Goal: Transaction & Acquisition: Purchase product/service

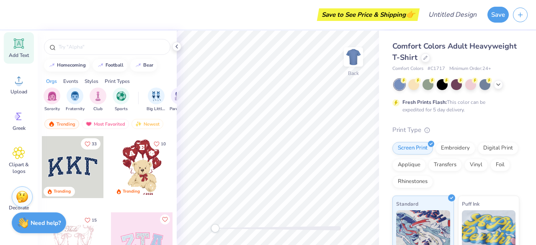
scroll to position [121, 0]
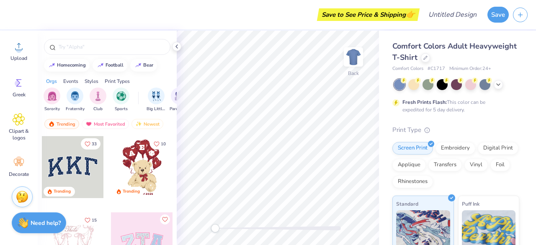
click at [64, 160] on div at bounding box center [73, 167] width 62 height 62
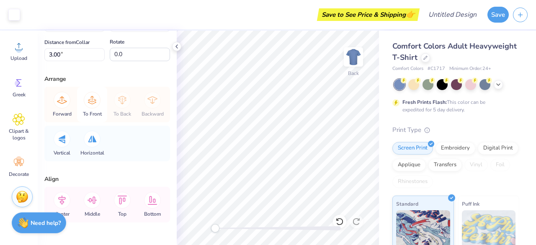
scroll to position [80, 0]
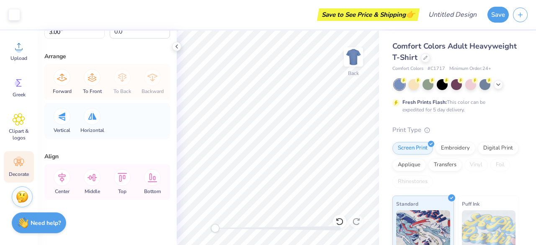
click at [25, 165] on div "Decorate" at bounding box center [19, 166] width 30 height 31
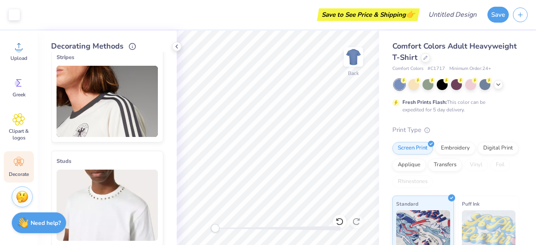
scroll to position [0, 0]
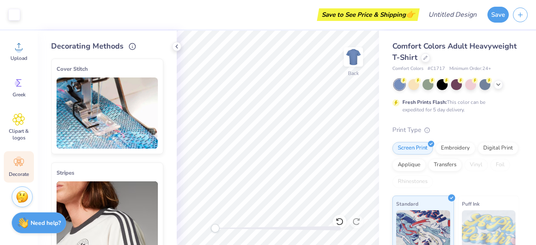
click at [117, 128] on img at bounding box center [106, 112] width 101 height 71
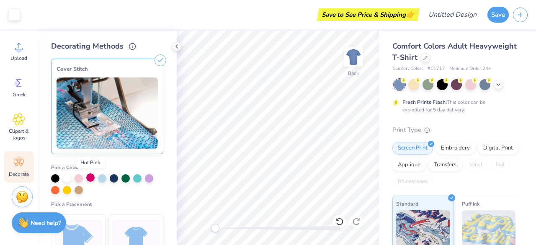
click at [90, 177] on div at bounding box center [90, 177] width 8 height 8
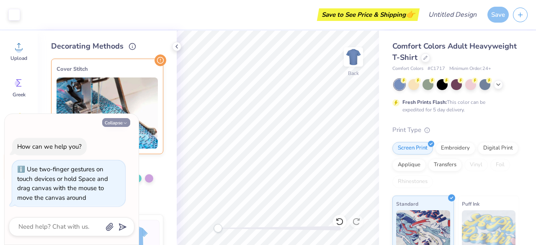
click at [123, 124] on icon "button" at bounding box center [125, 123] width 5 height 5
type textarea "x"
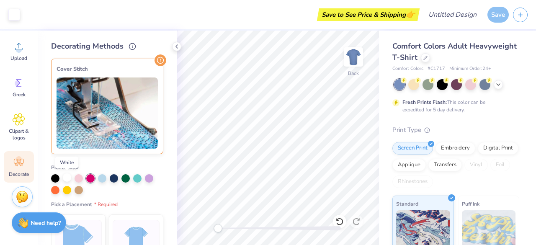
click at [67, 179] on div at bounding box center [67, 177] width 8 height 8
click at [166, 186] on div "Cover Stitch Pick a Color Pick a Placement Neckline & arms Neckline, arms & bot…" at bounding box center [114, 148] width 126 height 193
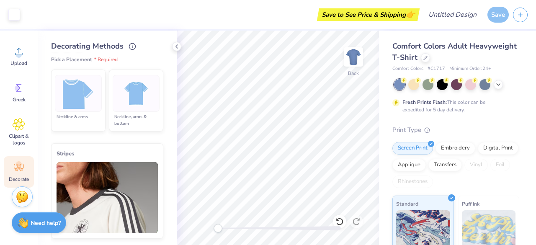
scroll to position [115, 0]
click at [14, 96] on div "Greek" at bounding box center [19, 92] width 30 height 31
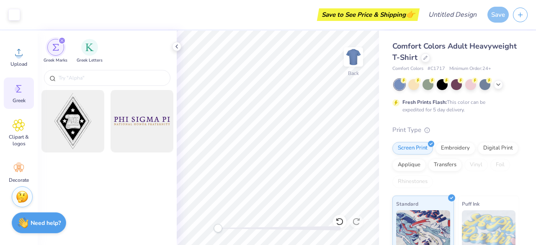
scroll to position [0, 0]
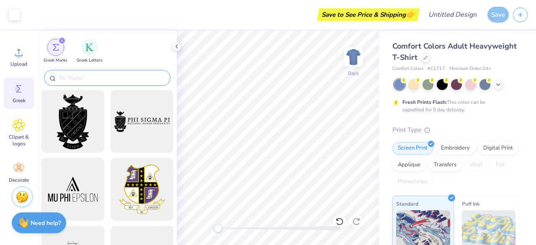
click at [85, 75] on input "text" at bounding box center [111, 78] width 107 height 8
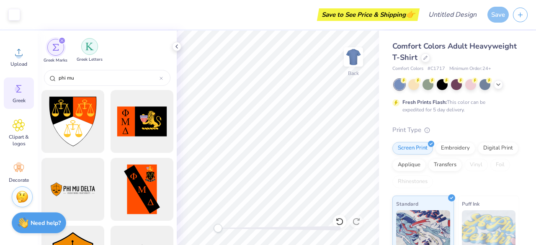
type input "phi mu"
click at [93, 47] on img "filter for Greek Letters" at bounding box center [89, 46] width 8 height 8
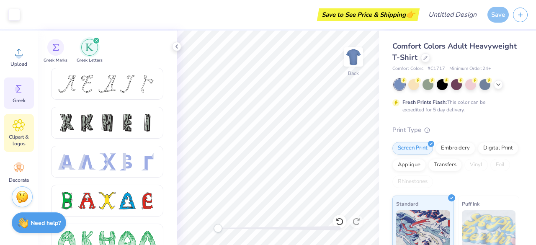
click at [22, 124] on icon at bounding box center [19, 125] width 12 height 13
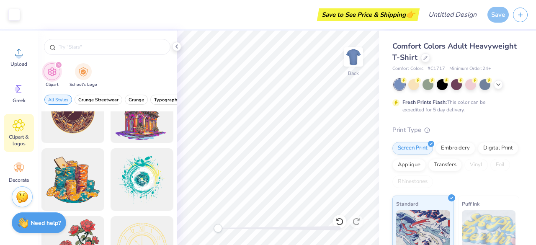
scroll to position [24, 0]
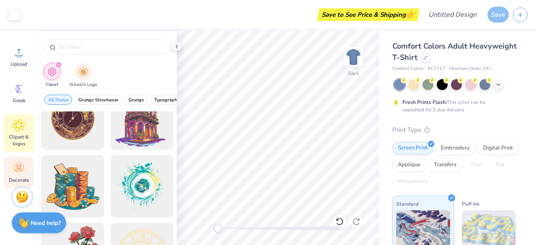
click at [20, 158] on div "Decorate" at bounding box center [19, 172] width 30 height 31
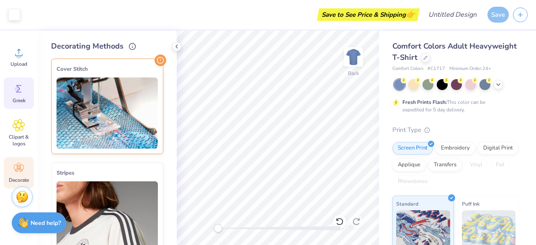
scroll to position [0, 0]
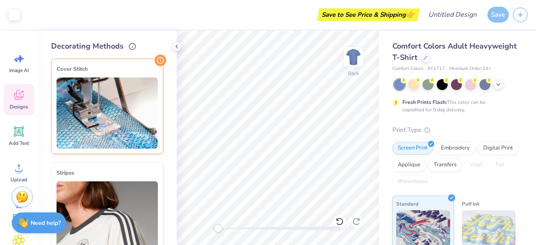
click at [23, 92] on icon at bounding box center [22, 91] width 3 height 3
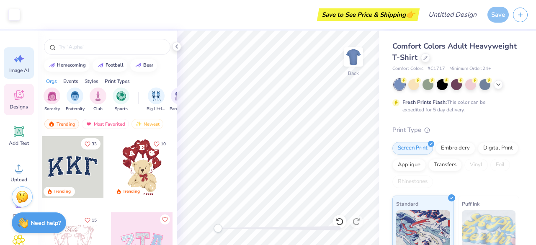
click at [17, 59] on icon at bounding box center [19, 58] width 13 height 13
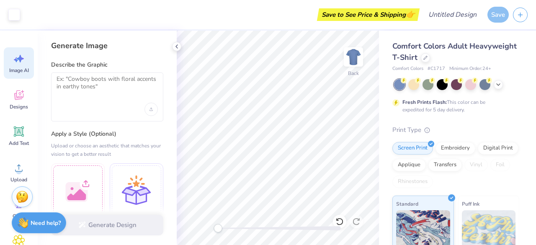
click at [99, 103] on div at bounding box center [106, 109] width 101 height 13
click at [87, 86] on textarea at bounding box center [106, 85] width 101 height 21
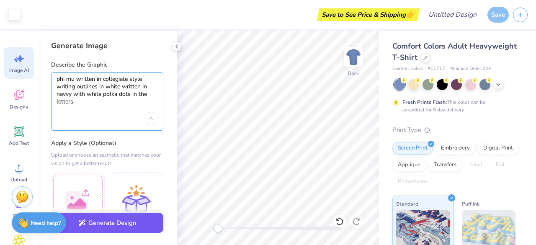
type textarea "phi mu written in collegiate style writing outlines in white written in navvy w…"
click at [109, 222] on button "Generate Design" at bounding box center [107, 223] width 112 height 21
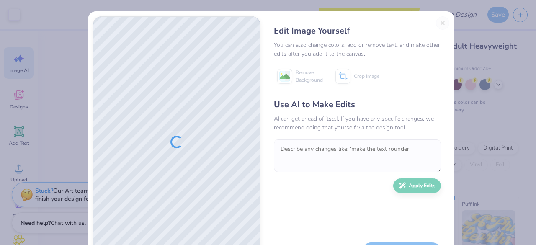
scroll to position [38, 0]
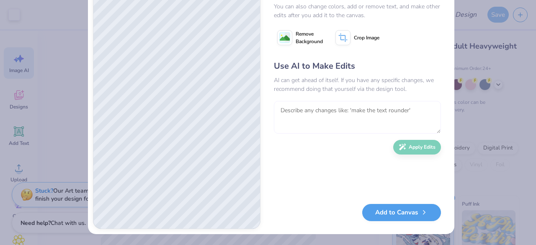
click at [326, 109] on textarea at bounding box center [357, 117] width 167 height 33
type textarea "Put all of the writing in one line and add a slight upward curve"
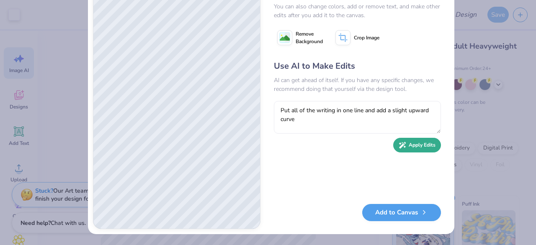
click at [413, 147] on button "Apply Edits" at bounding box center [417, 145] width 48 height 15
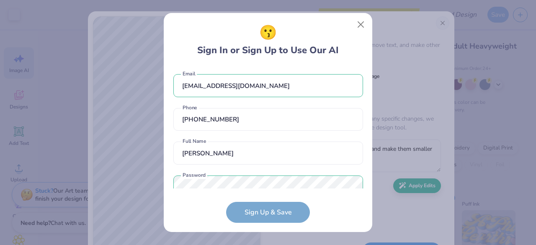
scroll to position [193, 0]
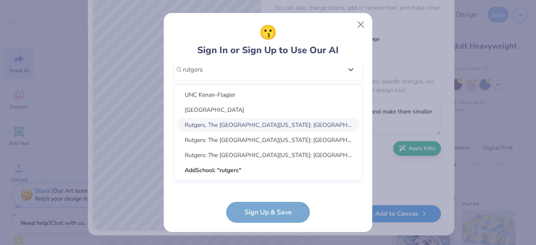
click at [236, 123] on div "Rutgers, The [GEOGRAPHIC_DATA][US_STATE]: [GEOGRAPHIC_DATA]/[GEOGRAPHIC_DATA] C…" at bounding box center [268, 125] width 182 height 14
type input "rutgers"
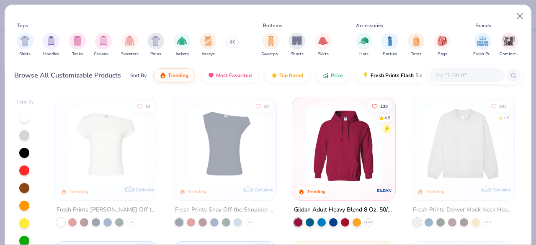
click at [98, 41] on div "filter for Crewnecks" at bounding box center [103, 41] width 17 height 17
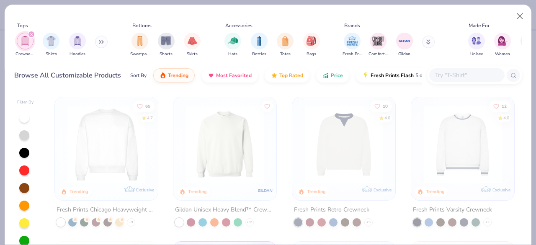
type textarea "x"
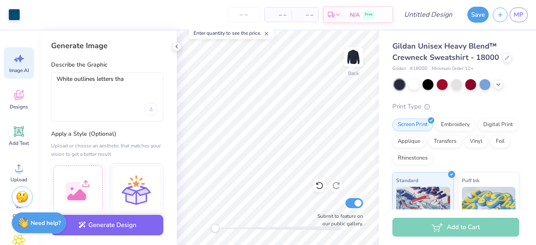
type textarea "White outlines letters that"
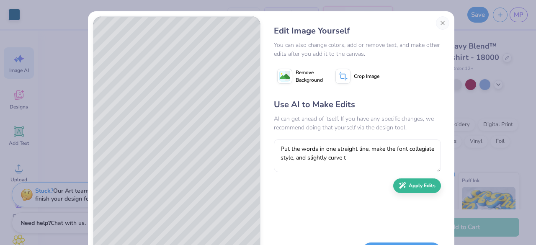
type textarea "Put the words in one straight line, make the font collegiate style, and slightl…"
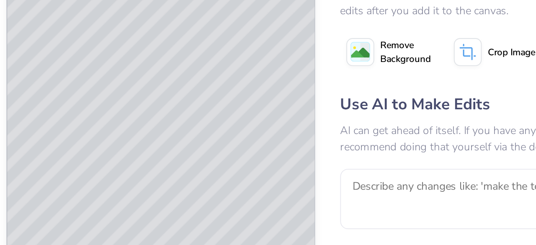
scroll to position [14, 0]
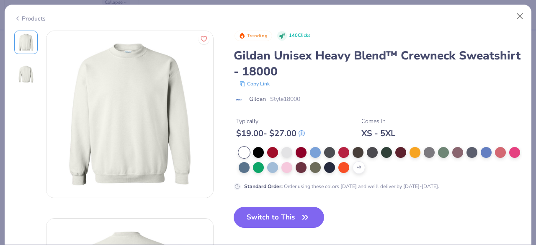
scroll to position [744, 0]
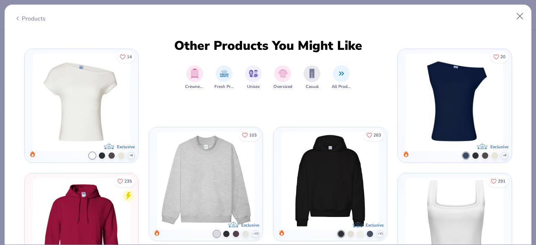
scroll to position [406, 0]
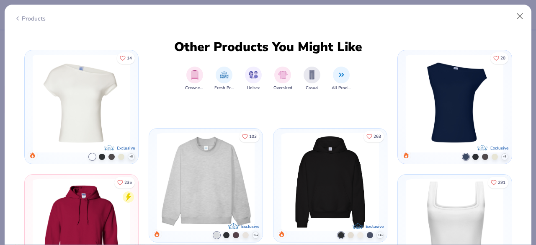
click at [109, 97] on img at bounding box center [81, 103] width 105 height 97
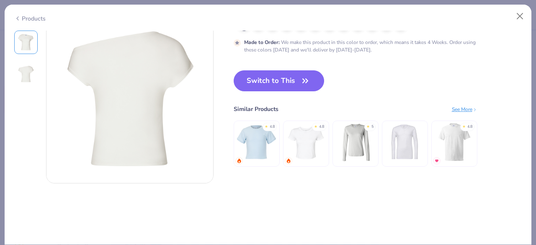
scroll to position [203, 0]
click at [522, 15] on button "Close" at bounding box center [520, 16] width 16 height 16
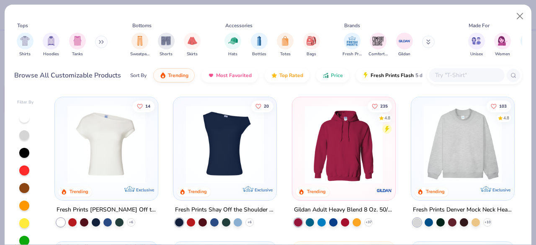
click at [231, 138] on img at bounding box center [225, 144] width 86 height 78
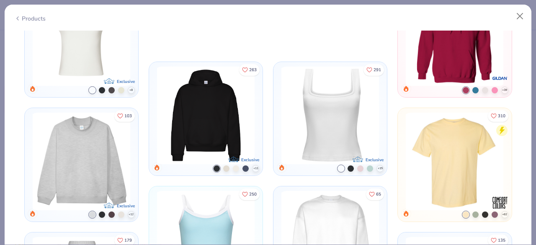
scroll to position [486, 0]
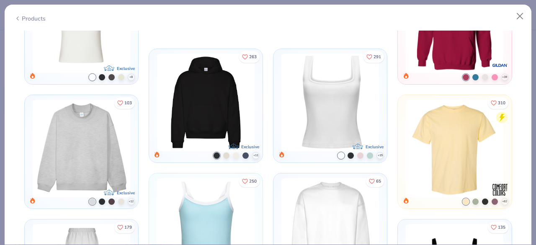
click at [327, 94] on img at bounding box center [330, 102] width 105 height 97
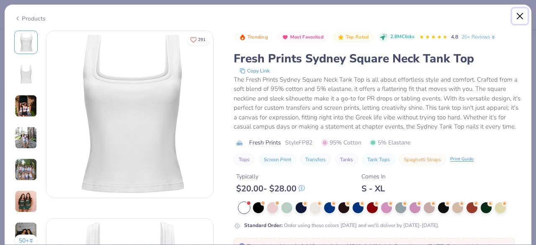
click at [517, 20] on button "Close" at bounding box center [520, 16] width 16 height 16
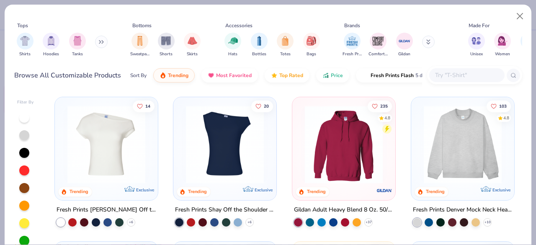
click at [241, 166] on img at bounding box center [225, 144] width 86 height 78
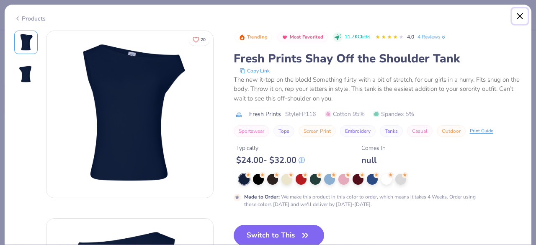
click at [516, 11] on button "Close" at bounding box center [520, 16] width 16 height 16
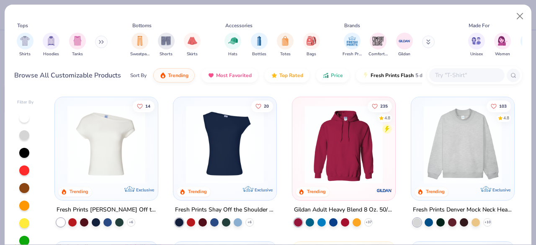
click at [113, 135] on img at bounding box center [106, 144] width 86 height 78
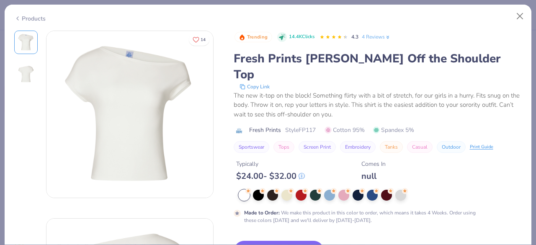
scroll to position [77, 0]
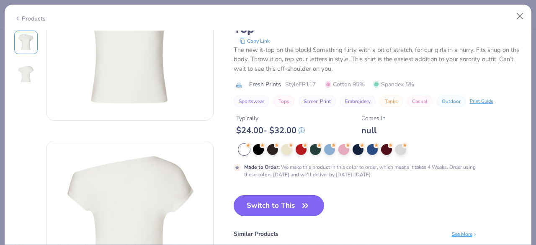
click at [292, 197] on button "Switch to This" at bounding box center [278, 205] width 91 height 21
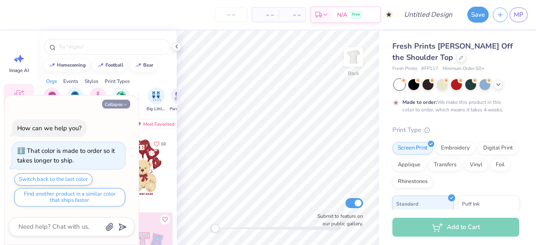
click at [122, 106] on button "Collapse" at bounding box center [116, 104] width 28 height 9
type textarea "x"
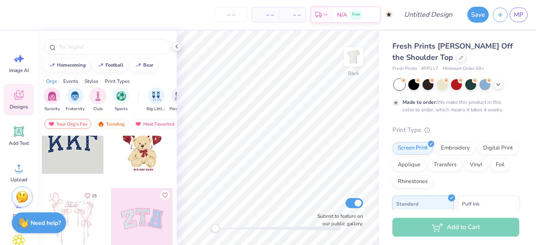
scroll to position [23, 0]
click at [136, 153] on div at bounding box center [142, 144] width 62 height 62
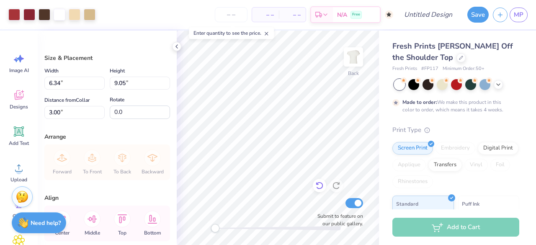
type input "6.34"
type input "9.05"
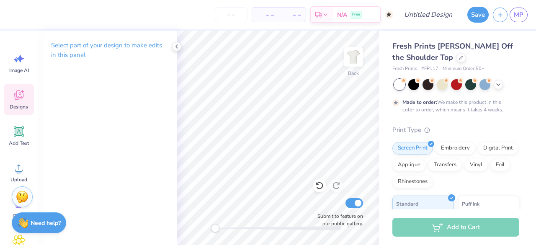
click at [21, 101] on div "Designs" at bounding box center [19, 99] width 30 height 31
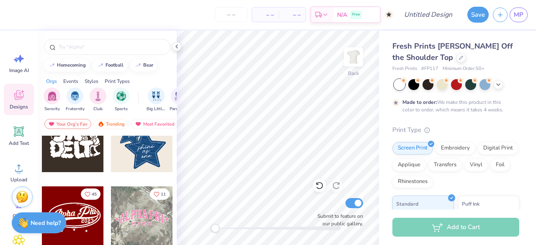
scroll to position [257, 0]
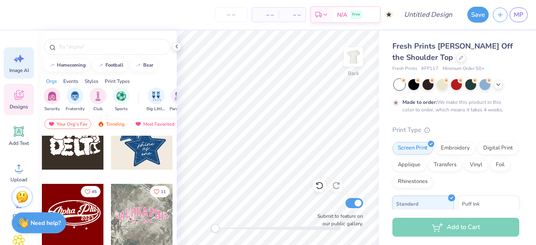
click at [12, 59] on div "Image AI" at bounding box center [19, 62] width 30 height 31
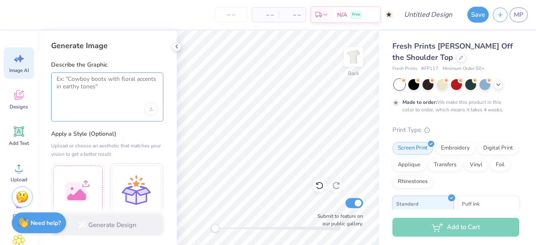
click at [78, 80] on textarea at bounding box center [106, 85] width 101 height 21
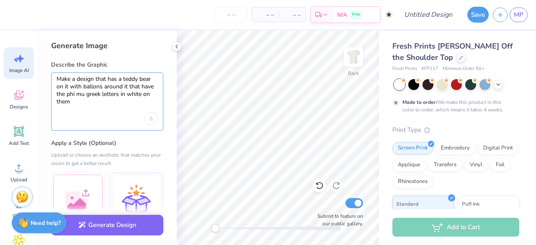
click at [83, 84] on textarea "Make a design that has a teddy bear on it with ballons around it that have the …" at bounding box center [106, 90] width 101 height 30
click at [88, 102] on textarea "Make a design that has a teddy bear on it with pink ballons around it that have…" at bounding box center [106, 90] width 101 height 30
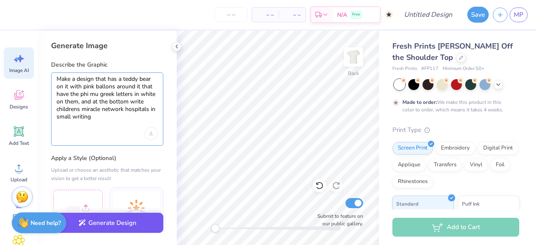
type textarea "Make a design that has a teddy bear on it with pink ballons around it that have…"
click at [113, 224] on button "Generate Design" at bounding box center [107, 223] width 112 height 21
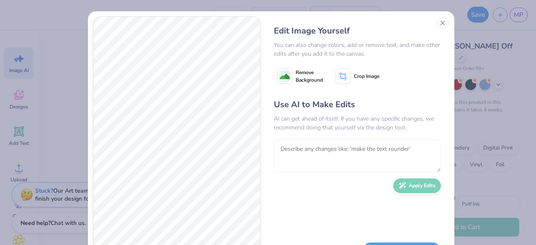
click at [344, 149] on textarea at bounding box center [357, 155] width 167 height 33
type textarea "a"
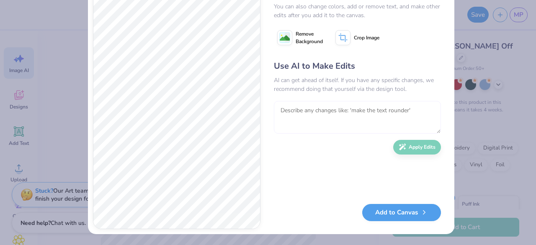
scroll to position [0, 0]
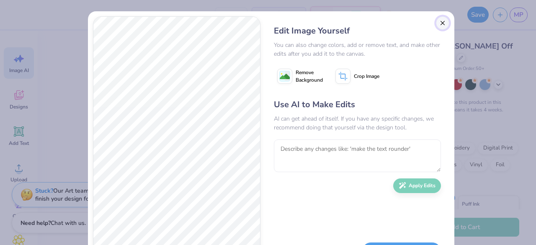
click at [438, 18] on button "Close" at bounding box center [442, 22] width 13 height 13
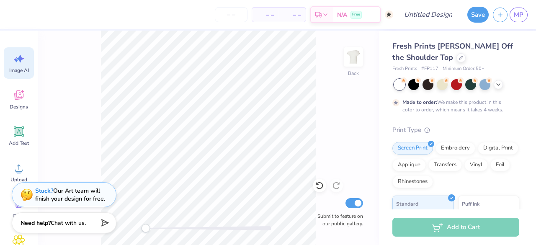
scroll to position [0, 18]
click at [20, 97] on icon at bounding box center [19, 95] width 13 height 13
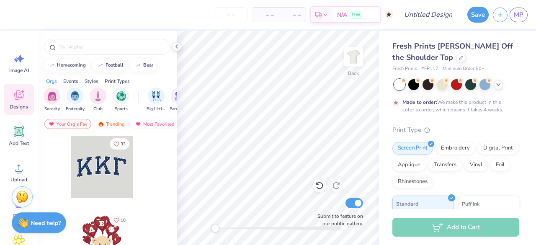
scroll to position [0, 0]
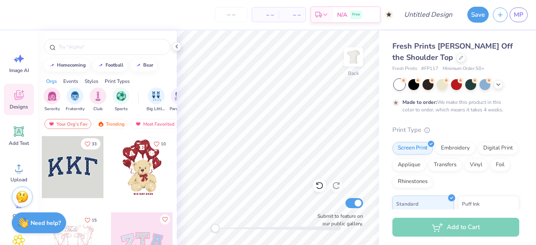
click at [139, 160] on div at bounding box center [142, 167] width 62 height 62
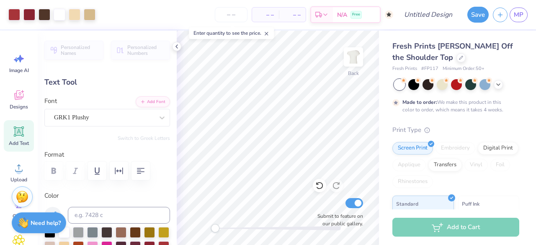
type input "0.0"
type input "0.51"
type input "0.50"
type input "3.52"
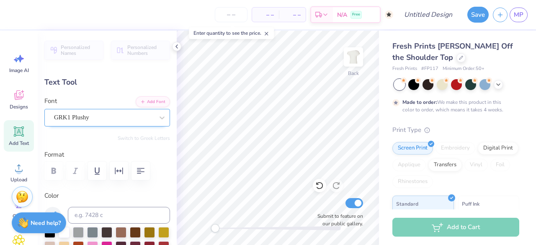
click at [101, 115] on div "GRK1 Plushy" at bounding box center [103, 117] width 101 height 13
click at [89, 115] on span "GRK1 Plushy" at bounding box center [71, 118] width 35 height 10
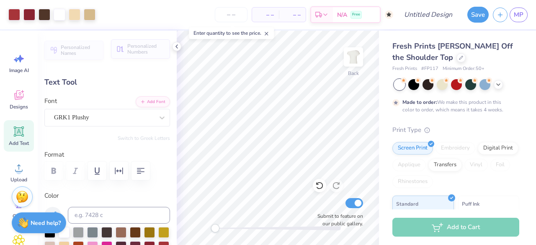
type input "0.0"
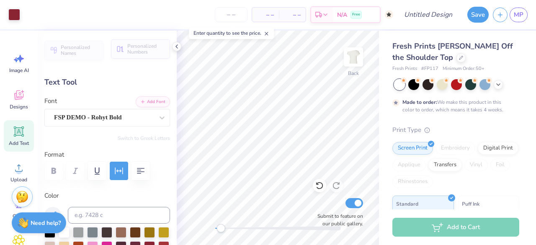
type input "1.81"
type input "0.17"
type input "8.11"
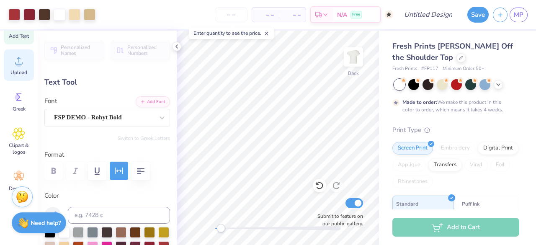
scroll to position [121, 0]
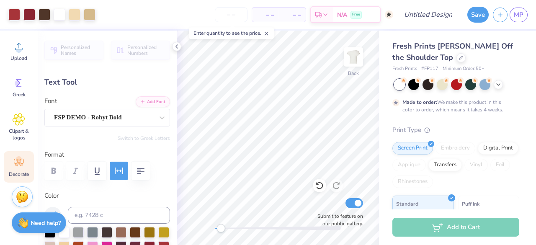
click at [24, 154] on div "Decorate" at bounding box center [19, 166] width 30 height 31
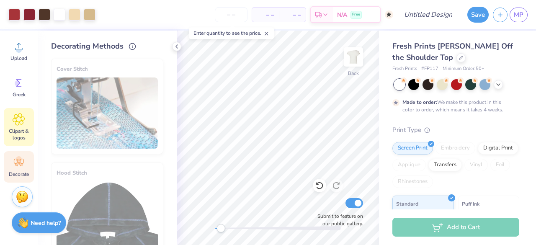
click at [22, 135] on span "Clipart & logos" at bounding box center [19, 134] width 28 height 13
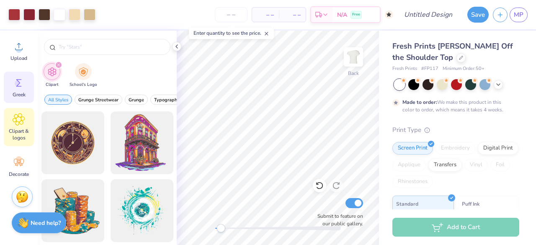
click at [12, 90] on div "Greek" at bounding box center [19, 87] width 30 height 31
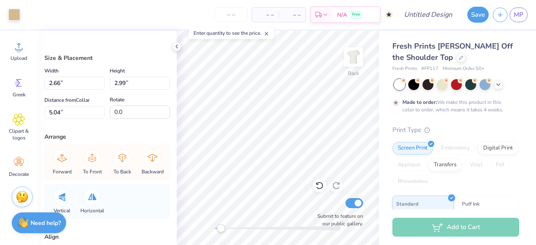
type input "1.50"
type input "1.78"
type input "3.00"
type input "0.42"
type input "0.43"
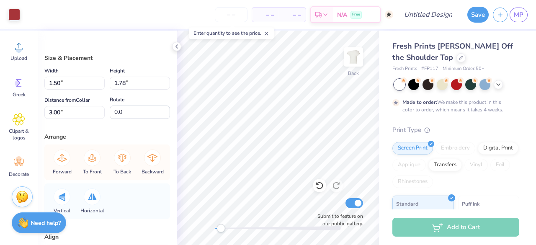
type input "5.82"
type input "1.71"
type input "3.30"
type input "3.61"
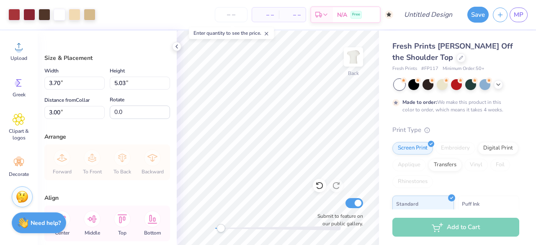
type input "6.23"
type input "8.47"
type input "2.76"
click at [400, 121] on div "Fresh Prints Chloe Off the Shoulder Top Fresh Prints # FP117 Minimum Order: 50 …" at bounding box center [455, 213] width 127 height 344
click at [391, 118] on div "Fresh Prints Chloe Off the Shoulder Top Fresh Prints # FP117 Minimum Order: 50 …" at bounding box center [457, 208] width 157 height 354
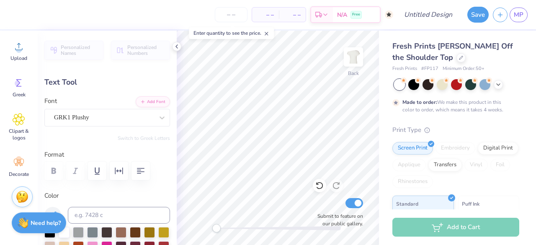
click at [420, 120] on div "Fresh Prints Chloe Off the Shoulder Top Fresh Prints # FP117 Minimum Order: 50 …" at bounding box center [455, 213] width 127 height 344
click at [415, 120] on div "Fresh Prints Chloe Off the Shoulder Top Fresh Prints # FP117 Minimum Order: 50 …" at bounding box center [455, 213] width 127 height 344
click at [400, 115] on div "Fresh Prints Chloe Off the Shoulder Top Fresh Prints # FP117 Minimum Order: 50 …" at bounding box center [455, 213] width 127 height 344
type input "0.0"
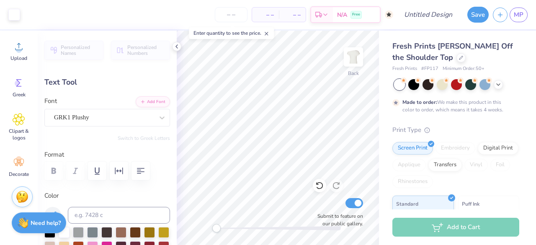
type input "1.02"
type input "0.93"
type input "3.51"
type input "-7.2"
click at [395, 104] on circle at bounding box center [395, 102] width 7 height 7
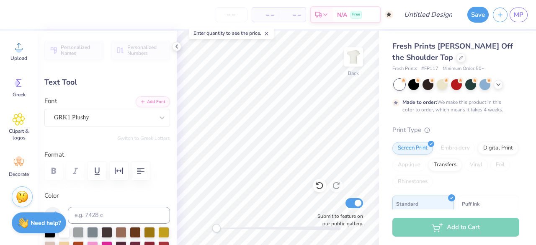
click at [384, 97] on div "Fresh Prints Chloe Off the Shoulder Top Fresh Prints # FP117 Minimum Order: 50 …" at bounding box center [457, 208] width 157 height 354
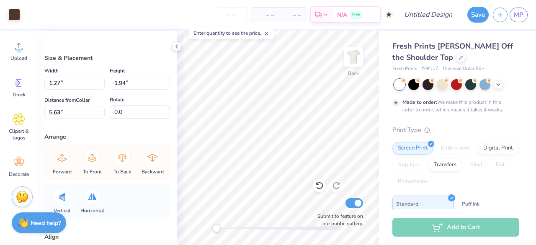
click at [381, 92] on div "Fresh Prints Chloe Off the Shoulder Top Fresh Prints # FP117 Minimum Order: 50 …" at bounding box center [457, 208] width 157 height 354
click at [399, 109] on div "Made to order: We make this product in this color to order, which means it take…" at bounding box center [448, 105] width 113 height 15
type input "2.77"
type input "3.39"
type input "5.92"
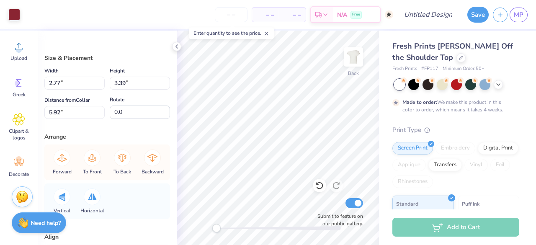
type input "1.49"
type input "1.87"
type input "5.55"
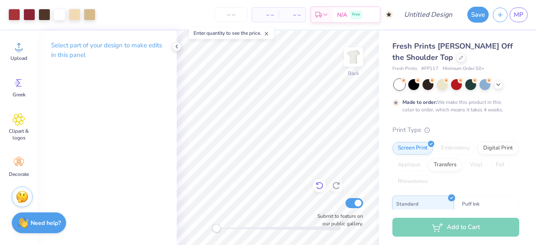
click at [317, 183] on icon at bounding box center [318, 186] width 7 height 8
click at [321, 183] on icon at bounding box center [318, 186] width 7 height 8
click at [321, 183] on icon at bounding box center [319, 185] width 8 height 8
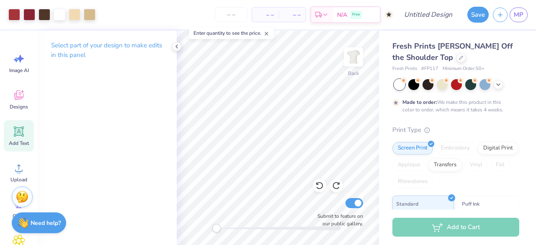
scroll to position [67, 0]
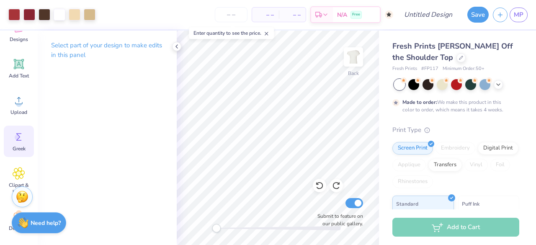
click at [15, 146] on span "Greek" at bounding box center [19, 148] width 13 height 7
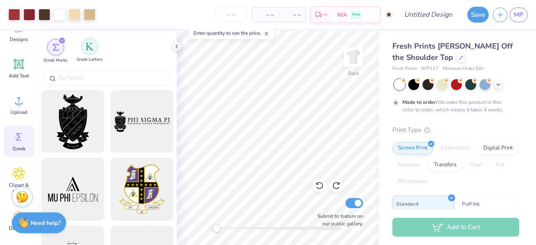
click at [95, 48] on div "filter for Greek Letters" at bounding box center [89, 46] width 17 height 17
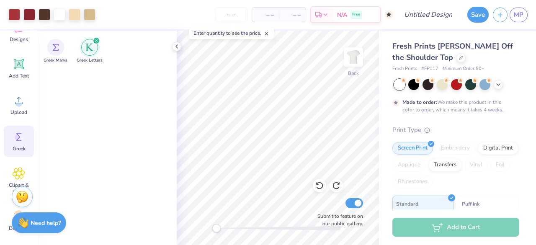
scroll to position [0, 0]
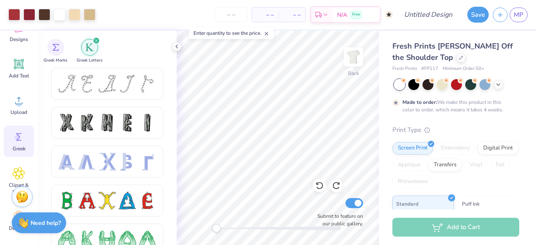
click at [91, 49] on img "filter for Greek Letters" at bounding box center [89, 47] width 8 height 8
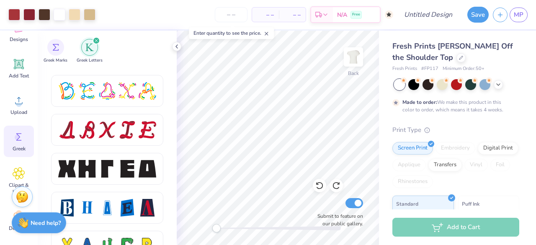
scroll to position [1043, 0]
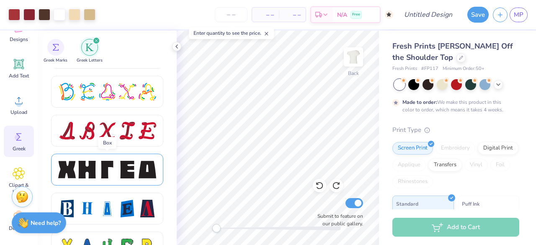
click at [102, 172] on div at bounding box center [107, 170] width 18 height 18
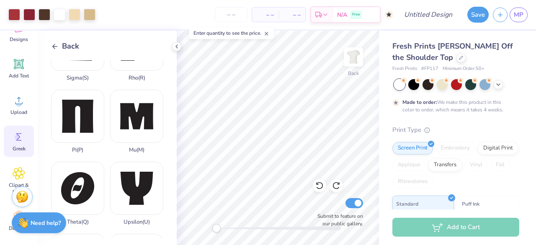
scroll to position [614, 0]
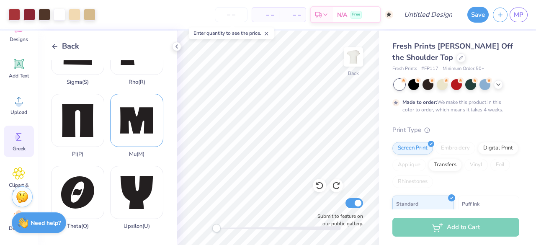
click at [126, 96] on div "Mu ( M )" at bounding box center [136, 126] width 53 height 64
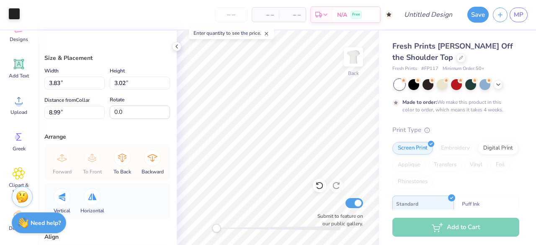
click at [12, 10] on div at bounding box center [14, 14] width 12 height 12
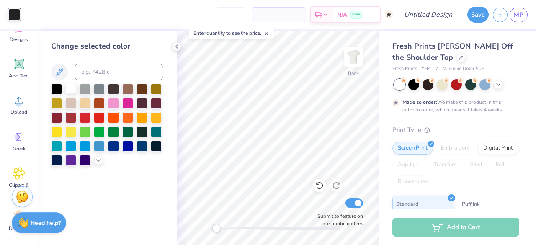
click at [73, 88] on div at bounding box center [70, 88] width 11 height 11
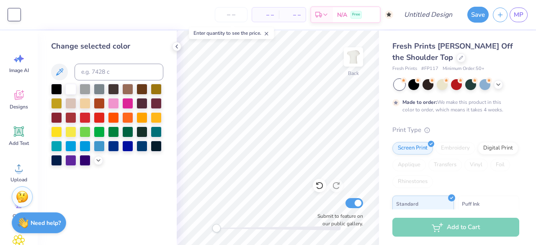
scroll to position [67, 0]
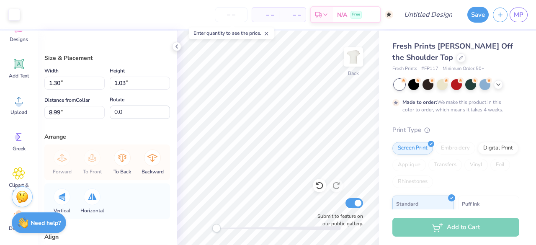
type input "19.4"
type input "1.01"
type input "0.90"
type input "4.60"
click at [392, 112] on div "Made to order: We make this product in this color to order, which means it take…" at bounding box center [448, 105] width 113 height 15
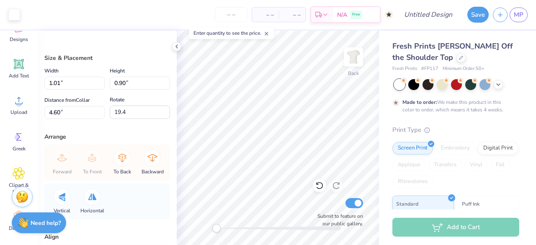
click at [392, 112] on div "Made to order: We make this product in this color to order, which means it take…" at bounding box center [448, 105] width 113 height 15
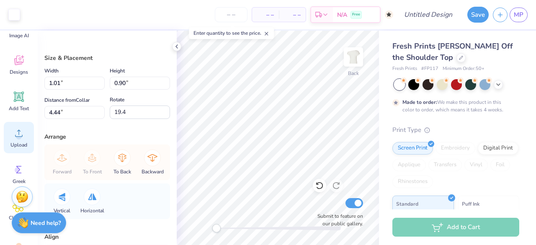
click at [15, 95] on icon at bounding box center [19, 97] width 8 height 8
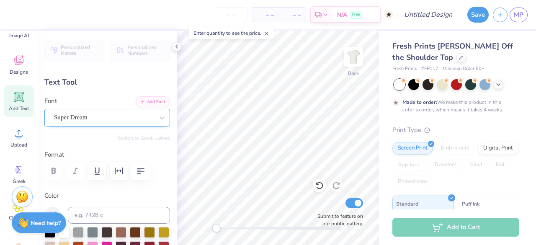
click at [100, 111] on div "Super Dream" at bounding box center [103, 117] width 101 height 13
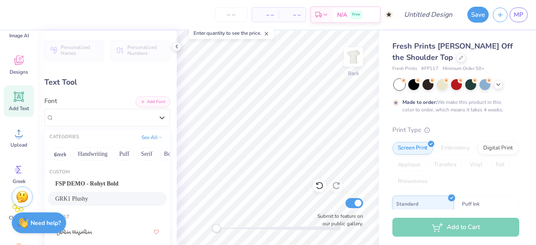
click at [88, 195] on span "GRK1 Plushy" at bounding box center [71, 198] width 33 height 9
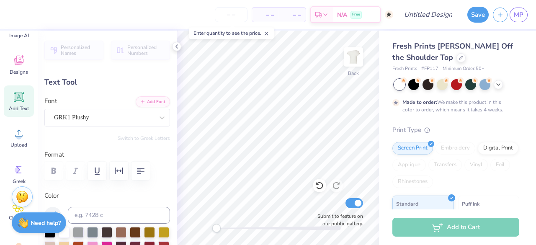
scroll to position [7, 1]
type textarea "M"
type input "1.09"
type input "0.71"
type input "4.88"
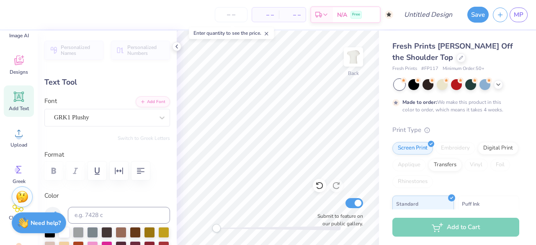
click at [393, 114] on div "Fresh Prints Chloe Off the Shoulder Top Fresh Prints # FP117 Minimum Order: 50 …" at bounding box center [455, 213] width 127 height 344
type input "0.0"
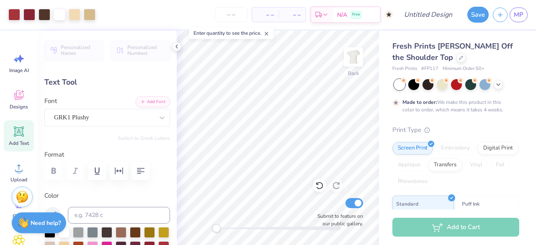
scroll to position [35, 0]
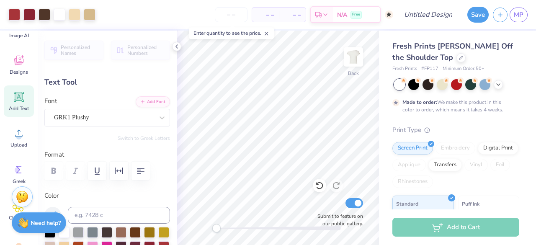
type input "1.21"
type input "0.98"
type input "4.44"
click at [386, 111] on div "Fresh Prints Chloe Off the Shoulder Top Fresh Prints # FP117 Minimum Order: 50 …" at bounding box center [457, 208] width 157 height 354
type input "0.0"
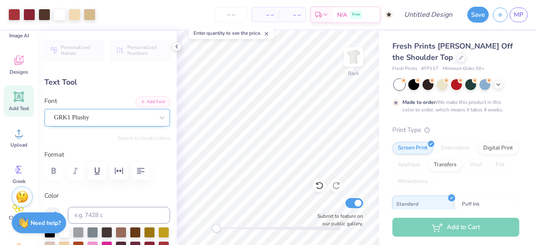
click at [97, 117] on div "GRK1 Plushy" at bounding box center [103, 117] width 101 height 13
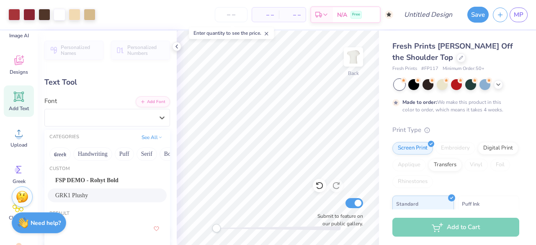
scroll to position [0, 0]
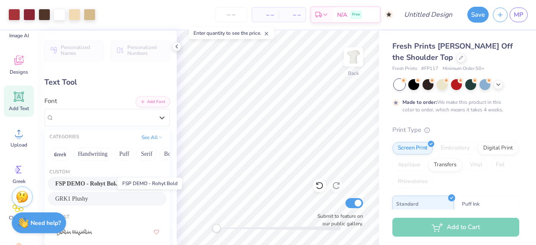
click at [107, 180] on span "FSP DEMO - Rohyt Bold" at bounding box center [86, 183] width 63 height 9
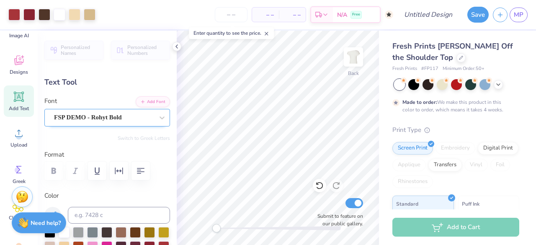
click at [123, 121] on div "FSP DEMO - Rohyt Bold" at bounding box center [103, 117] width 101 height 13
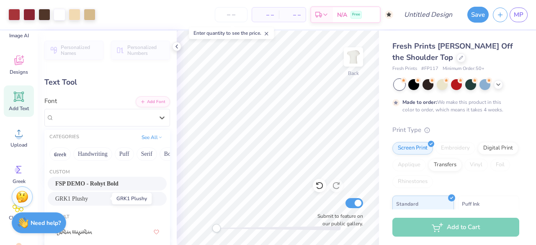
click at [88, 198] on span "GRK1 Plushy" at bounding box center [71, 198] width 33 height 9
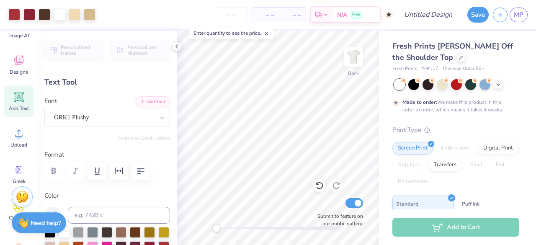
click at [102, 198] on label "Color" at bounding box center [107, 196] width 126 height 10
click at [14, 108] on span "Add Text" at bounding box center [19, 108] width 20 height 7
type input "5.37"
type input "1.55"
type input "9.72"
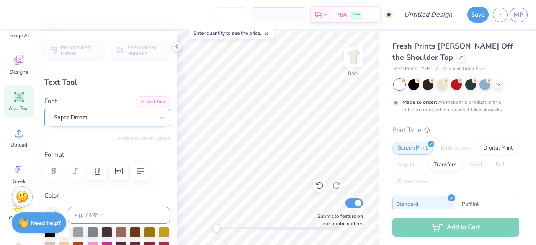
click at [115, 118] on div "Super Dream" at bounding box center [103, 117] width 101 height 13
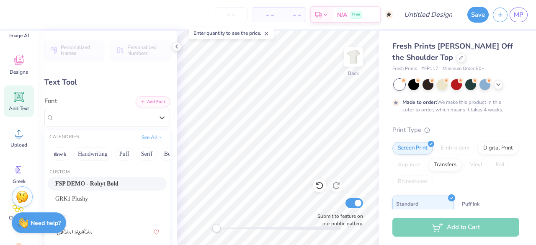
click at [108, 182] on span "FSP DEMO - Rohyt Bold" at bounding box center [86, 183] width 63 height 9
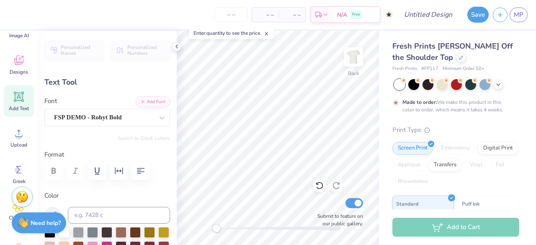
scroll to position [7, 1]
type textarea "c"
type textarea "CHILDREN'S MIRACLE NETWORK HOSPITALS"
click at [140, 169] on icon "button" at bounding box center [141, 171] width 10 height 10
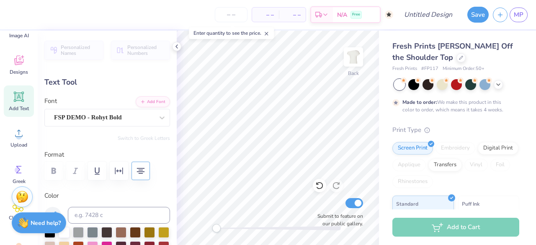
scroll to position [7, 3]
type input "13.43"
type input "2.68"
type input "9.16"
type input "6.11"
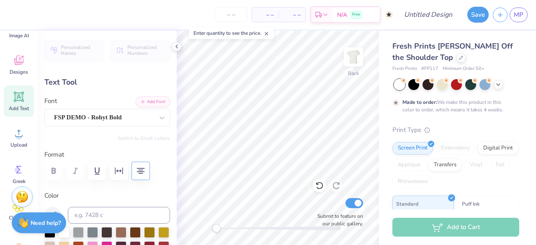
type input "1.22"
type input "10.62"
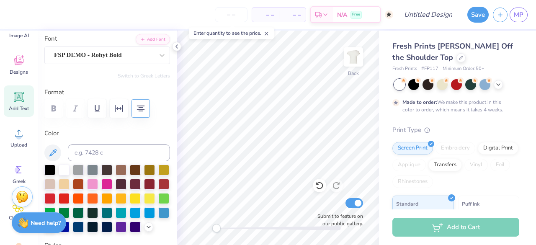
scroll to position [64, 0]
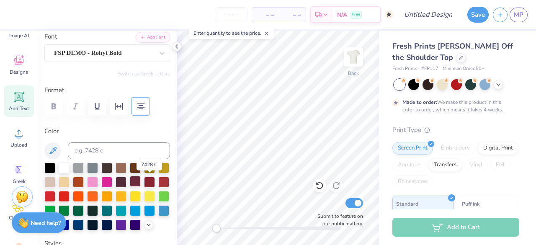
click at [141, 183] on div at bounding box center [135, 181] width 11 height 11
type input "5.19"
type input "1.03"
type input "11.68"
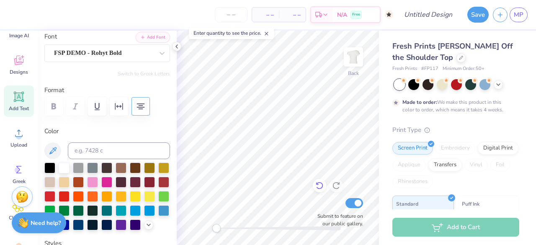
type textarea "O"
type textarea "cmnh"
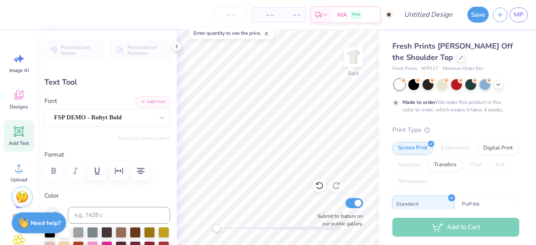
scroll to position [7, 1]
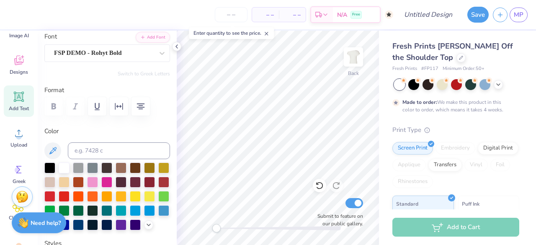
type textarea "c"
type textarea "CMNH"
click at [388, 155] on div "Fresh Prints Chloe Off the Shoulder Top Fresh Prints # FP117 Minimum Order: 50 …" at bounding box center [457, 208] width 157 height 354
click at [391, 116] on div "Fresh Prints Chloe Off the Shoulder Top Fresh Prints # FP117 Minimum Order: 50 …" at bounding box center [457, 208] width 157 height 354
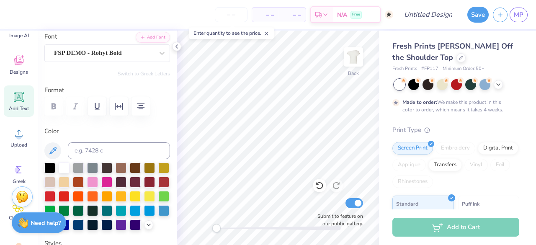
type input "2.97"
type input "0.77"
type input "12.02"
type input "1.97"
type input "0.51"
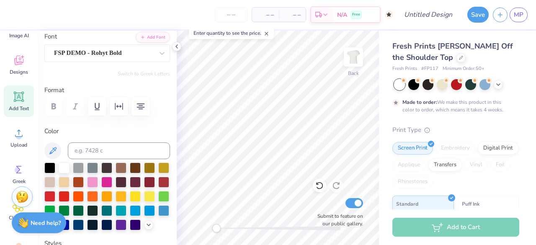
click at [380, 143] on div "Fresh Prints Chloe Off the Shoulder Top Fresh Prints # FP117 Minimum Order: 50 …" at bounding box center [457, 208] width 157 height 354
click at [382, 140] on div "Fresh Prints Chloe Off the Shoulder Top Fresh Prints # FP117 Minimum Order: 50 …" at bounding box center [457, 208] width 157 height 354
click at [382, 138] on div "Fresh Prints Chloe Off the Shoulder Top Fresh Prints # FP117 Minimum Order: 50 …" at bounding box center [457, 208] width 157 height 354
click at [387, 122] on div "Fresh Prints Chloe Off the Shoulder Top Fresh Prints # FP117 Minimum Order: 50 …" at bounding box center [457, 208] width 157 height 354
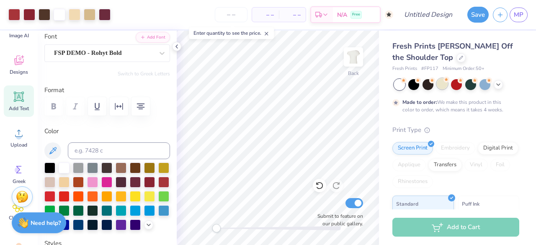
click at [440, 83] on div at bounding box center [441, 83] width 11 height 11
click at [495, 87] on div at bounding box center [497, 83] width 9 height 9
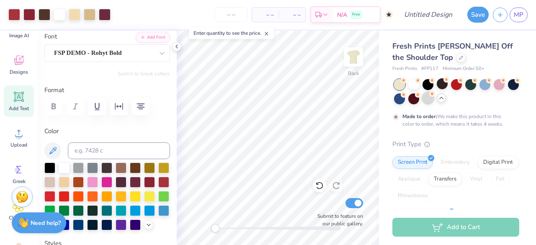
click at [433, 98] on div at bounding box center [427, 97] width 11 height 11
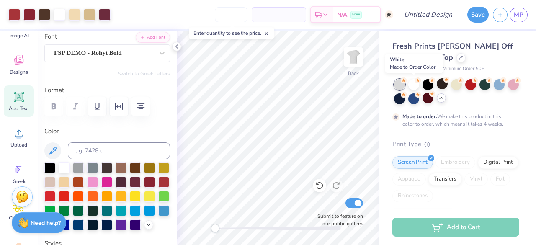
click at [411, 86] on div at bounding box center [413, 84] width 11 height 11
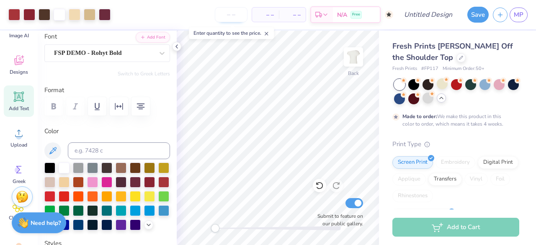
click at [231, 14] on input "number" at bounding box center [231, 14] width 33 height 15
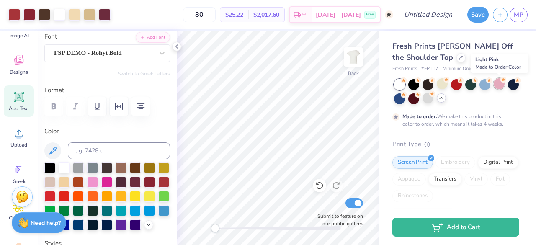
type input "80"
click at [495, 84] on div at bounding box center [498, 83] width 11 height 11
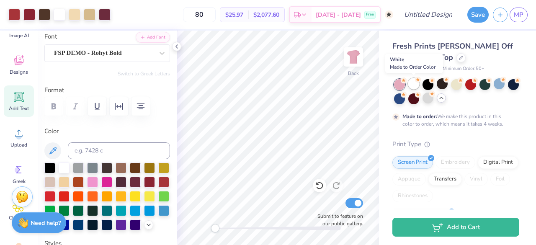
click at [408, 82] on div at bounding box center [413, 83] width 11 height 11
click at [410, 87] on div at bounding box center [413, 83] width 11 height 11
click at [418, 82] on div at bounding box center [413, 83] width 11 height 11
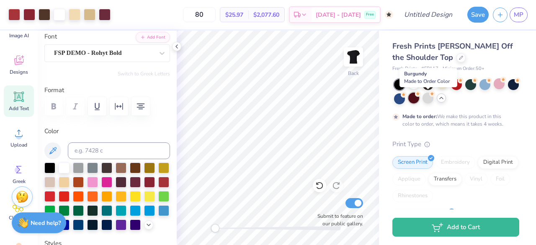
click at [419, 100] on div at bounding box center [413, 97] width 11 height 11
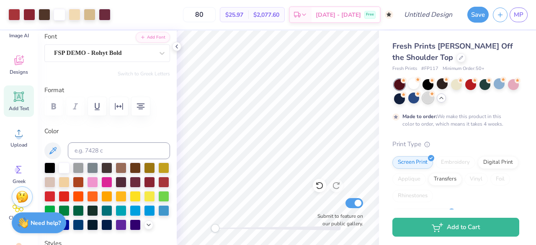
click at [433, 100] on div at bounding box center [427, 97] width 11 height 11
click at [415, 83] on div at bounding box center [413, 83] width 11 height 11
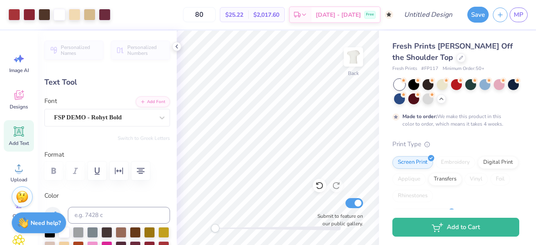
scroll to position [64, 0]
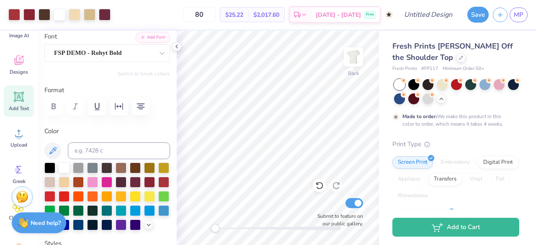
click at [21, 69] on span "Designs" at bounding box center [19, 72] width 18 height 7
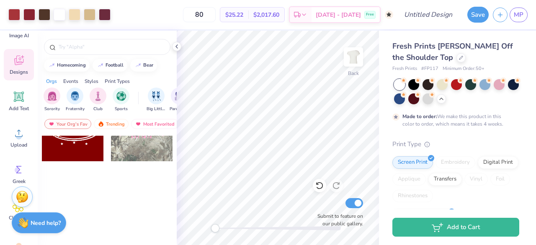
scroll to position [0, 0]
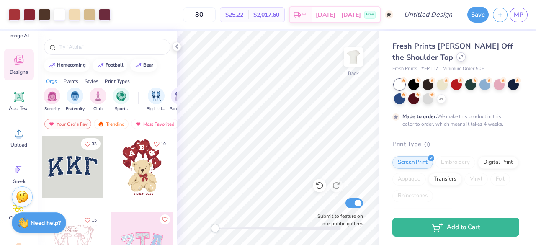
click at [459, 58] on icon at bounding box center [460, 56] width 3 height 3
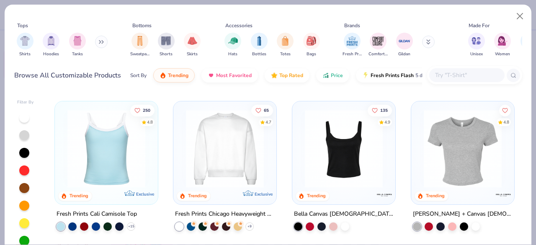
scroll to position [306, 0]
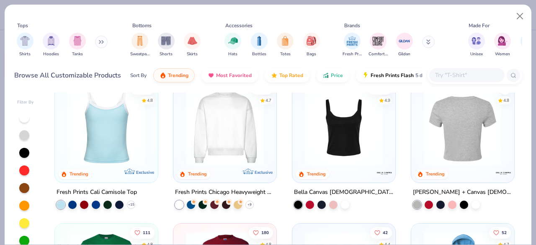
click at [469, 137] on div at bounding box center [462, 126] width 258 height 78
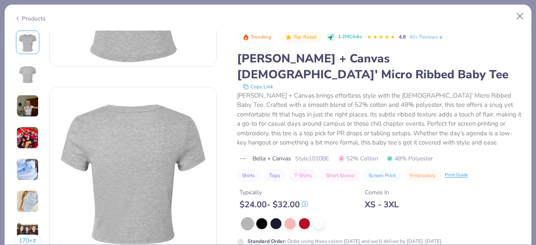
scroll to position [132, 0]
click at [523, 18] on button "Close" at bounding box center [520, 16] width 16 height 16
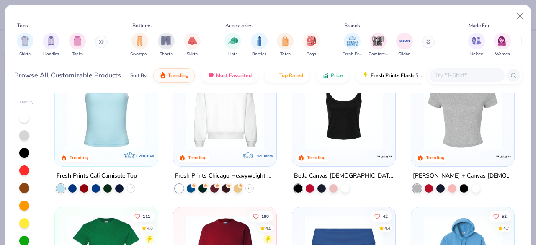
scroll to position [324, 0]
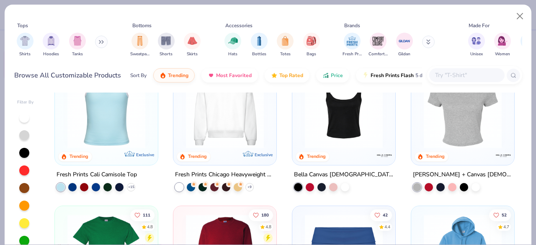
click at [344, 139] on img at bounding box center [343, 109] width 86 height 78
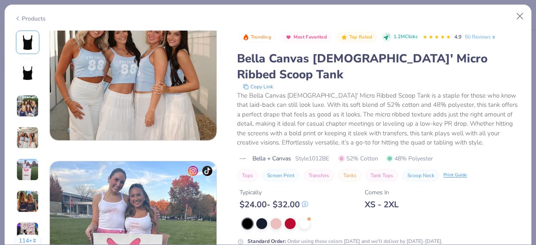
scroll to position [618, 0]
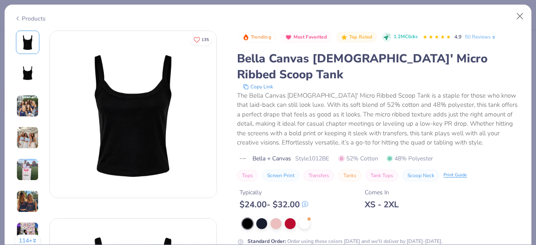
scroll to position [619, 0]
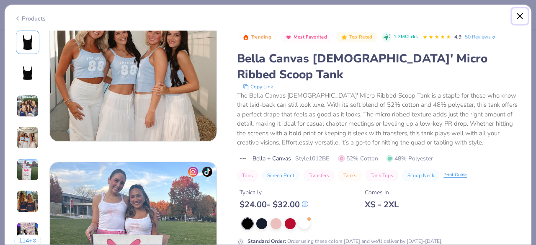
click at [524, 15] on button "Close" at bounding box center [520, 16] width 16 height 16
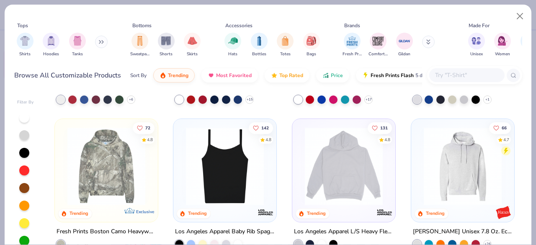
scroll to position [841, 0]
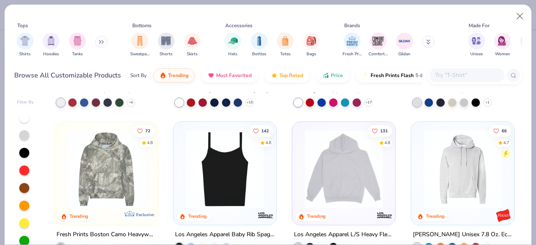
click at [228, 167] on img at bounding box center [225, 169] width 86 height 78
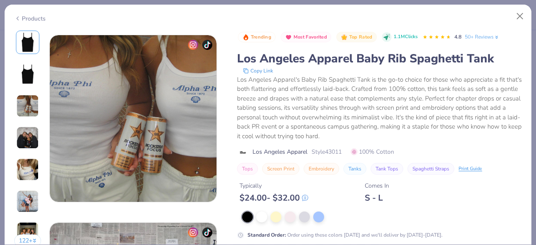
scroll to position [371, 0]
click at [523, 17] on button "Close" at bounding box center [520, 16] width 16 height 16
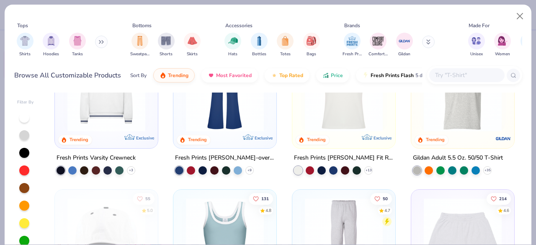
scroll to position [1139, 0]
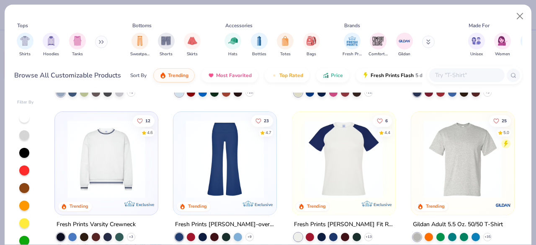
click at [240, 165] on img at bounding box center [225, 159] width 86 height 78
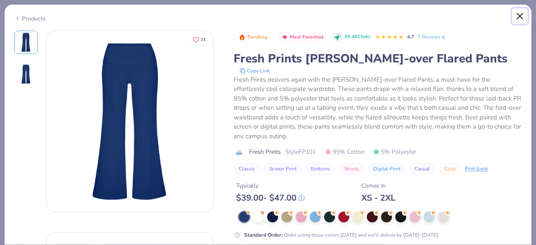
click at [521, 17] on button "Close" at bounding box center [520, 16] width 16 height 16
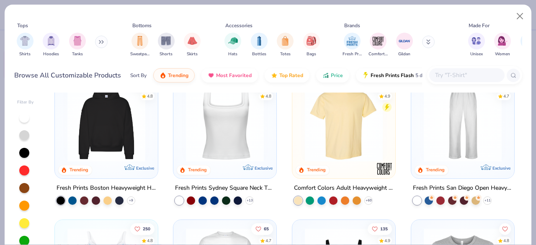
scroll to position [167, 0]
click at [219, 132] on img at bounding box center [225, 122] width 86 height 78
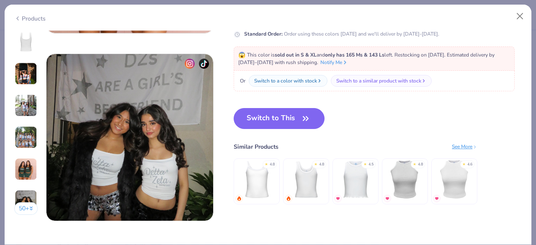
scroll to position [1099, 0]
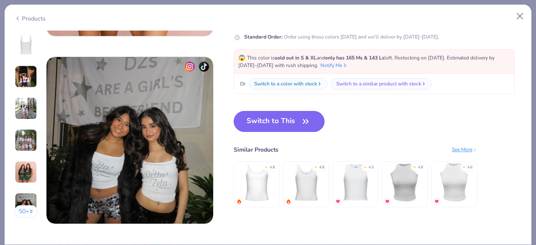
click button "Switch to This"
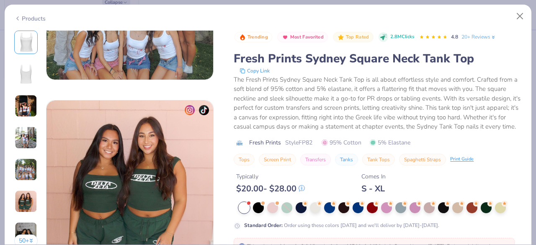
type textarea "x"
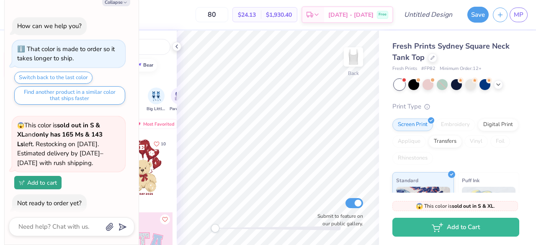
scroll to position [89, 0]
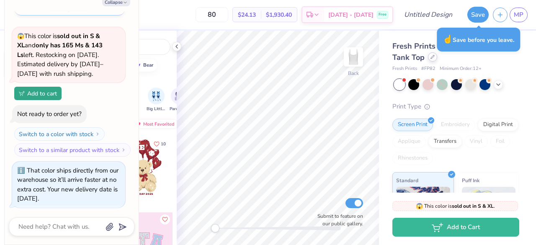
click at [431, 59] on div at bounding box center [432, 56] width 9 height 9
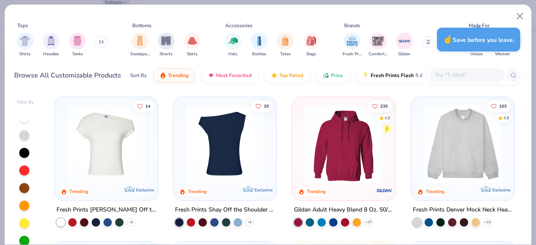
click at [221, 155] on div at bounding box center [225, 144] width 258 height 78
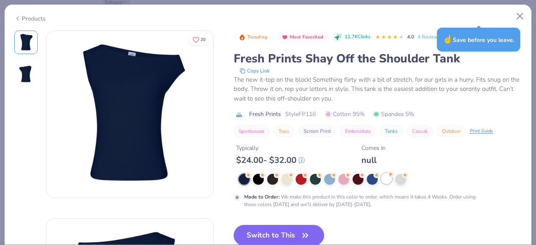
click at [387, 182] on div at bounding box center [386, 178] width 11 height 11
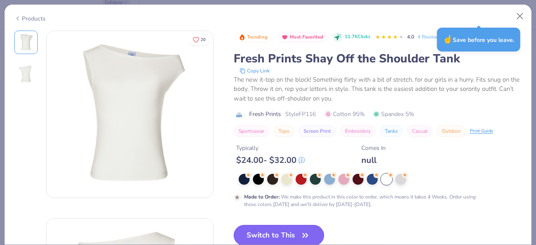
click at [261, 229] on button "Switch to This" at bounding box center [278, 235] width 91 height 21
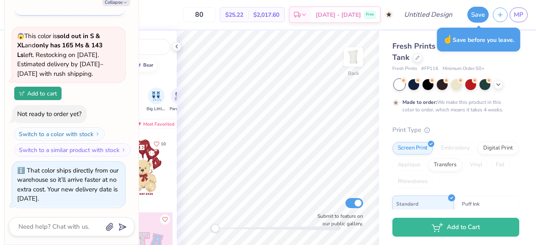
scroll to position [167, 0]
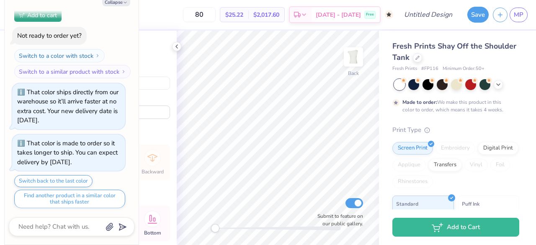
type textarea "x"
type input "3.00"
click at [418, 118] on div "Fresh Prints Shay Off the Shoulder Tank Fresh Prints # FP116 Minimum Order: 50 …" at bounding box center [455, 213] width 127 height 344
click at [389, 118] on div "Fresh Prints Shay Off the Shoulder Tank Fresh Prints # FP116 Minimum Order: 50 …" at bounding box center [457, 208] width 157 height 354
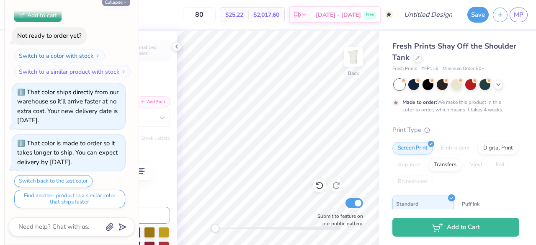
click at [120, 3] on button "Collapse" at bounding box center [116, 1] width 28 height 9
type textarea "x"
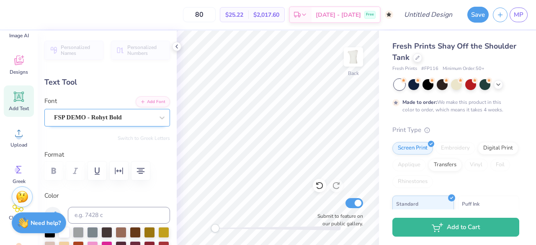
click at [83, 118] on div "FSP DEMO - Rohyt Bold" at bounding box center [103, 117] width 101 height 13
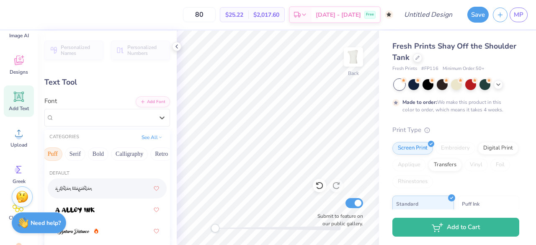
scroll to position [0, 100]
click at [65, 154] on button "Bold" at bounding box center [70, 153] width 21 height 13
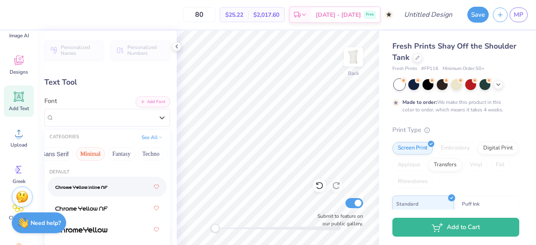
scroll to position [0, 210]
click at [84, 153] on button "Minimal" at bounding box center [89, 153] width 29 height 13
click at [90, 186] on div at bounding box center [107, 186] width 104 height 15
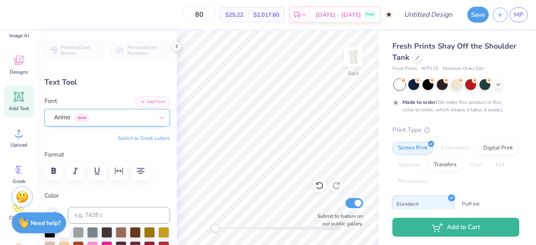
click at [95, 122] on div "Arimo Greek" at bounding box center [103, 117] width 101 height 13
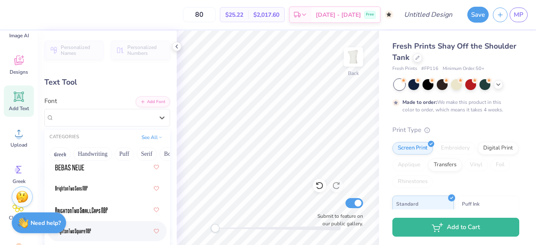
scroll to position [62, 0]
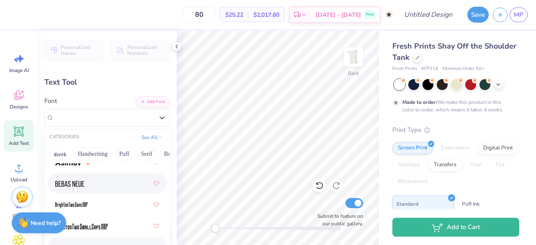
scroll to position [35, 0]
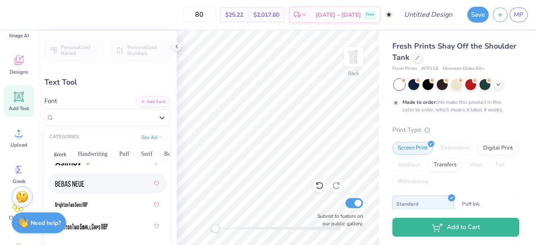
click at [84, 185] on div at bounding box center [107, 183] width 104 height 15
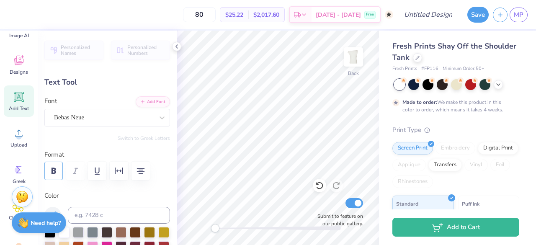
click at [49, 171] on icon "button" at bounding box center [54, 171] width 10 height 10
click at [54, 171] on icon "button" at bounding box center [53, 170] width 5 height 6
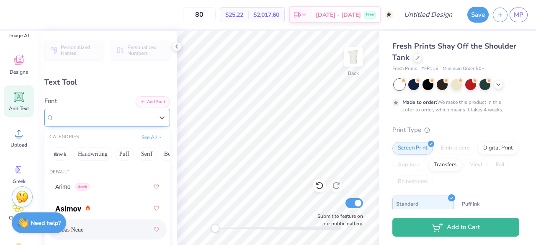
click at [116, 121] on div "Bebas Neue" at bounding box center [103, 117] width 101 height 13
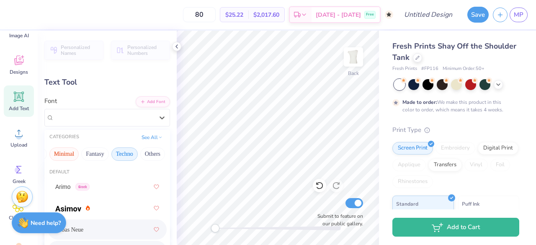
scroll to position [0, 161]
click at [92, 156] on button "Sans Serif" at bounding box center [103, 153] width 36 height 13
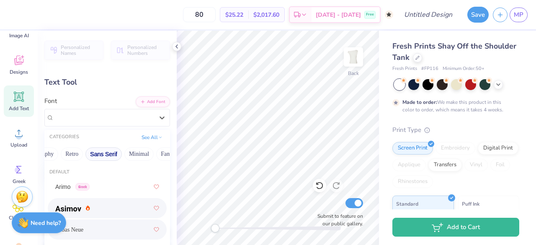
click at [106, 207] on div at bounding box center [107, 207] width 104 height 15
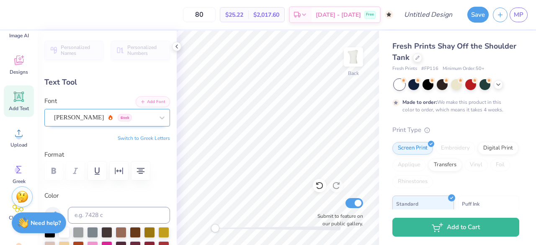
click at [113, 118] on div "Asimov Greek" at bounding box center [103, 117] width 101 height 13
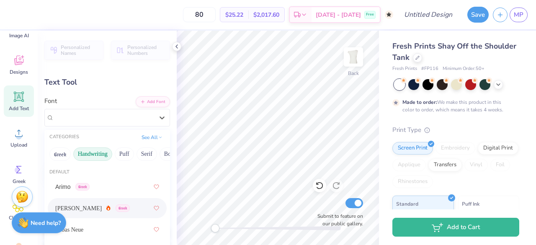
click at [86, 153] on button "Handwriting" at bounding box center [92, 153] width 39 height 13
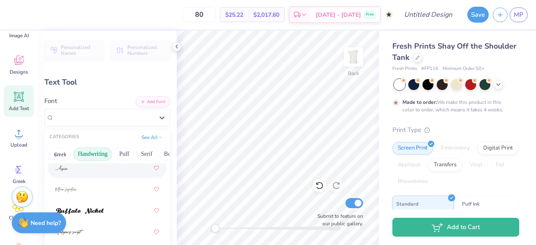
scroll to position [68, 0]
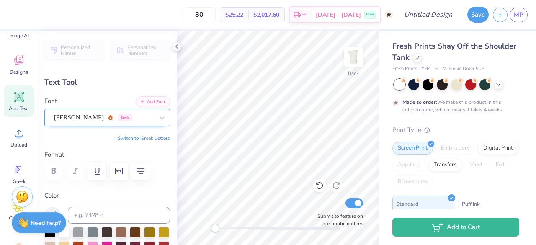
drag, startPoint x: 95, startPoint y: 208, endPoint x: 66, endPoint y: 122, distance: 91.3
click at [66, 122] on div at bounding box center [104, 117] width 100 height 11
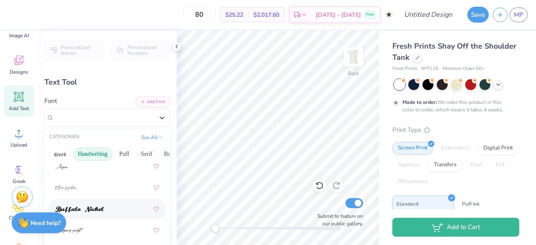
scroll to position [0, 0]
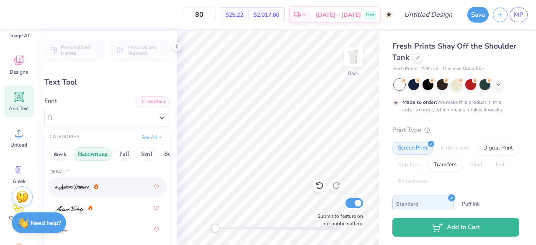
click at [77, 192] on div at bounding box center [107, 186] width 104 height 15
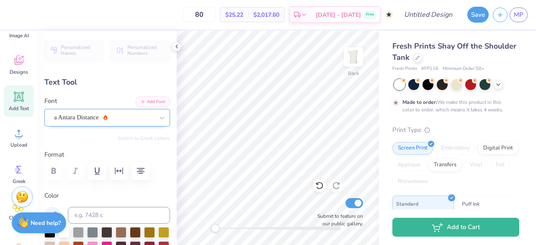
click at [124, 123] on div "a Antara Distance" at bounding box center [103, 117] width 101 height 13
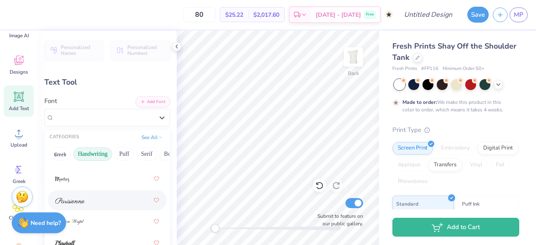
scroll to position [366, 0]
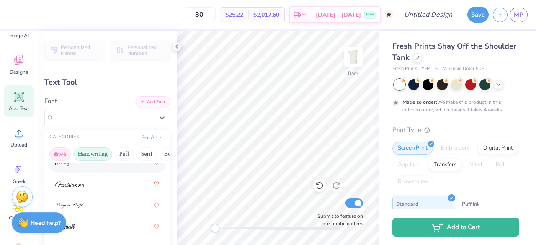
click at [66, 155] on button "Greek" at bounding box center [59, 153] width 21 height 13
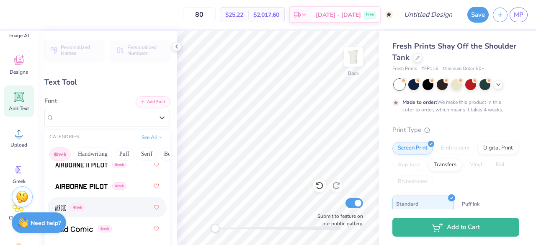
scroll to position [43, 0]
click at [81, 206] on img at bounding box center [81, 208] width 52 height 6
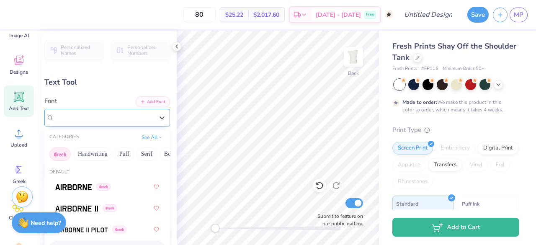
click at [145, 115] on div "Airborne Pilot Greek" at bounding box center [103, 117] width 101 height 13
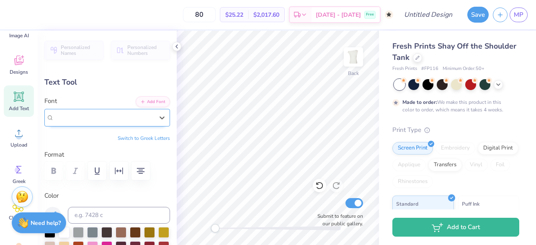
click at [134, 118] on div "Airborne Pilot Greek" at bounding box center [104, 118] width 100 height 10
click at [80, 164] on div at bounding box center [107, 171] width 126 height 18
click at [77, 120] on div "Airborne Pilot Greek" at bounding box center [103, 117] width 101 height 13
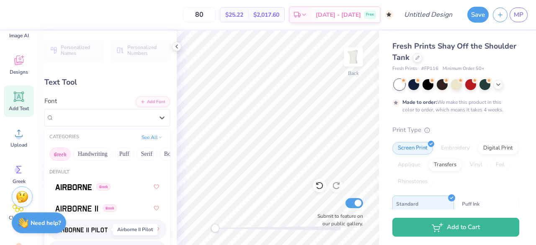
click at [91, 225] on span at bounding box center [81, 229] width 52 height 9
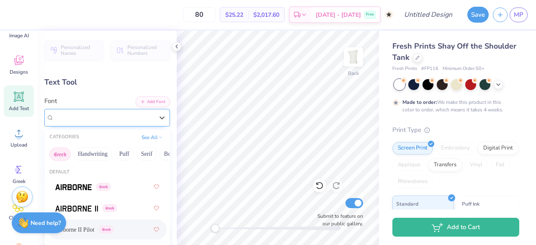
click at [97, 119] on div "Airborne II Pilot Greek" at bounding box center [103, 117] width 101 height 13
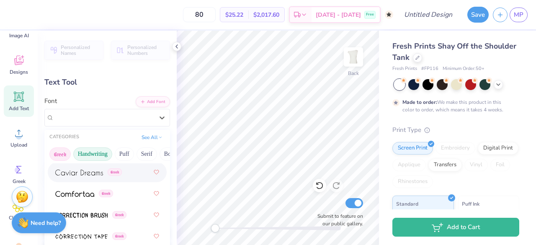
scroll to position [0, 6]
click at [151, 136] on button "See All" at bounding box center [152, 136] width 26 height 8
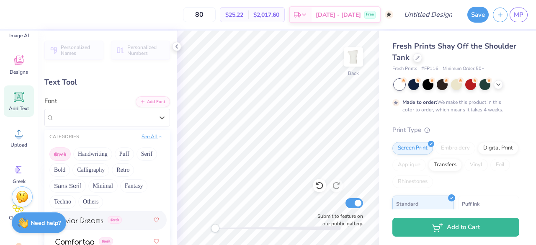
scroll to position [0, 0]
click at [108, 189] on button "Minimal" at bounding box center [102, 185] width 29 height 13
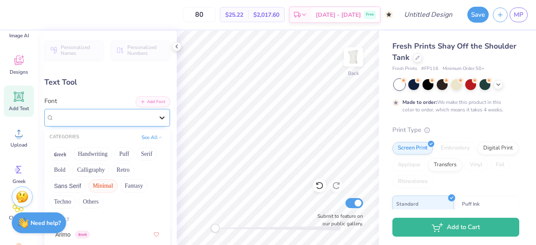
scroll to position [271, 0]
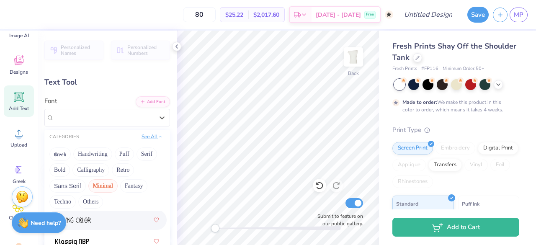
click at [158, 137] on icon at bounding box center [160, 136] width 4 height 4
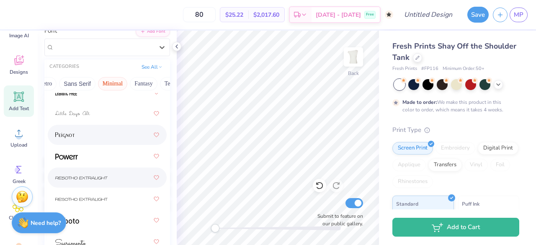
scroll to position [71, 0]
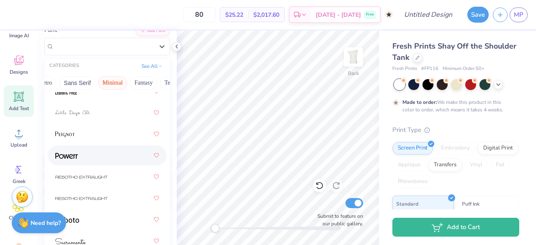
click at [92, 162] on div at bounding box center [107, 155] width 104 height 15
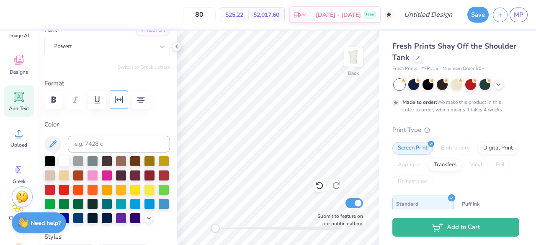
scroll to position [15, 0]
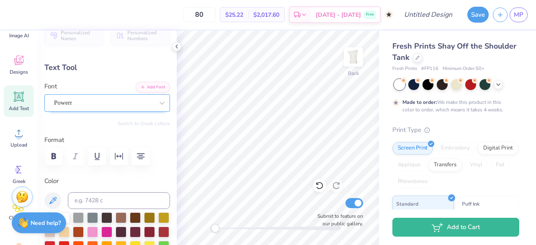
click at [119, 104] on div "Powerr" at bounding box center [103, 102] width 101 height 13
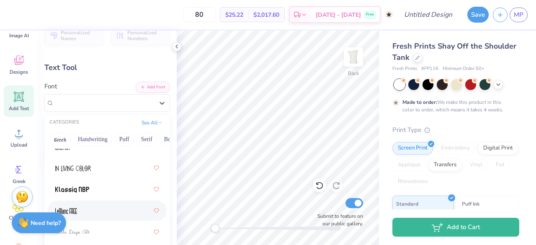
scroll to position [318, 0]
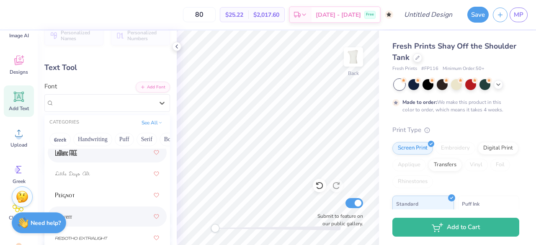
click at [81, 156] on div at bounding box center [107, 152] width 104 height 15
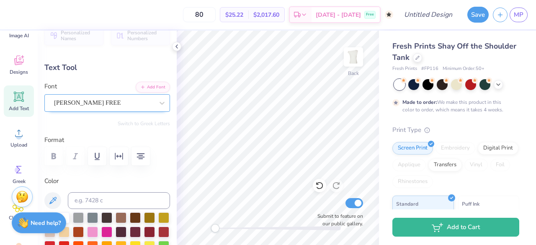
click at [125, 104] on div "LeBlanc FREE" at bounding box center [103, 102] width 101 height 13
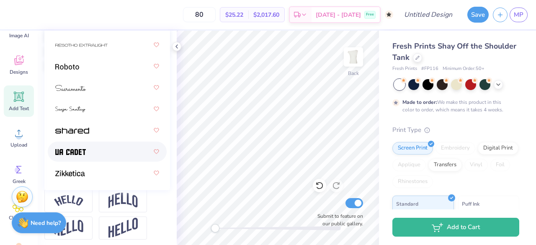
scroll to position [238, 0]
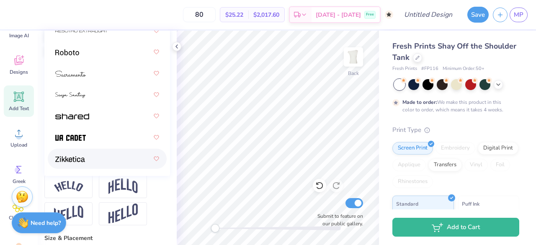
click at [104, 164] on div at bounding box center [107, 158] width 104 height 15
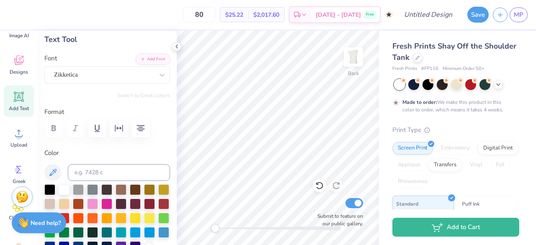
scroll to position [25, 0]
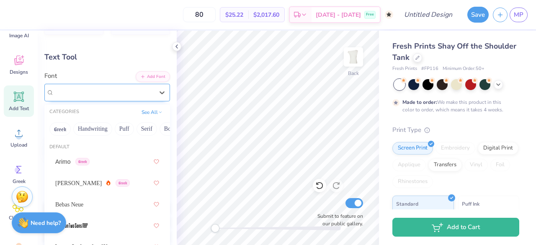
click at [119, 93] on div "Zikketica" at bounding box center [103, 92] width 101 height 13
click at [136, 127] on button "Serif" at bounding box center [136, 128] width 21 height 13
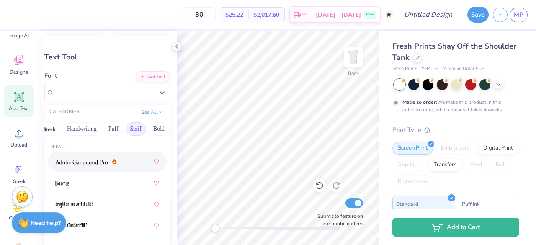
click at [78, 167] on div at bounding box center [107, 161] width 104 height 15
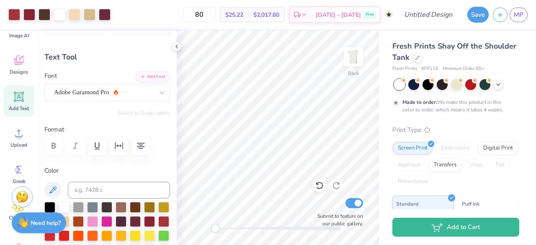
type input "1.02"
type input "0.93"
type input "3.75"
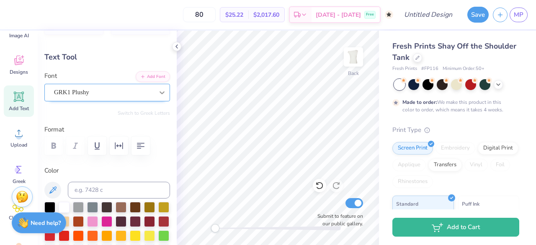
click at [154, 94] on div at bounding box center [161, 92] width 15 height 15
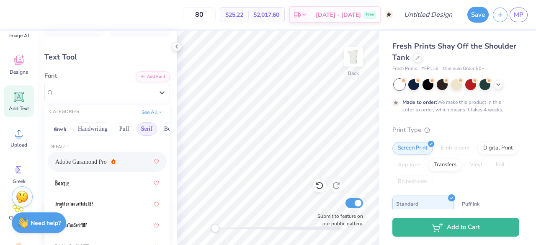
click at [95, 159] on span "Adobe Garamond Pro" at bounding box center [80, 161] width 51 height 9
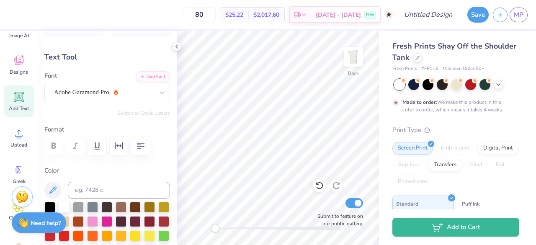
click at [393, 114] on div "Fresh Prints Shay Off the Shoulder Tank Fresh Prints # FP116 Minimum Order: 50 …" at bounding box center [455, 213] width 127 height 344
type input "0.0"
type input "0.53"
type input "0.83"
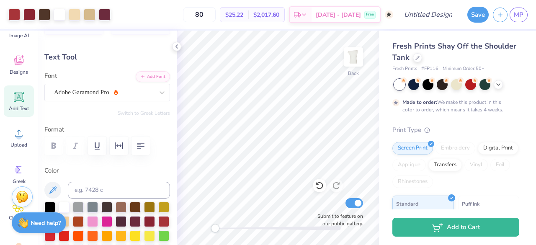
type input "3.80"
type input "-7.2"
click at [315, 185] on icon at bounding box center [319, 185] width 8 height 8
click at [317, 185] on icon at bounding box center [319, 185] width 8 height 8
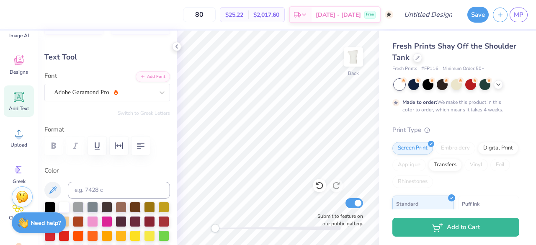
click at [387, 156] on div "Fresh Prints Shay Off the Shoulder Tank Fresh Prints # FP116 Minimum Order: 50 …" at bounding box center [457, 208] width 157 height 354
type input "1.02"
type input "0.93"
type input "3.75"
click at [336, 182] on icon at bounding box center [336, 185] width 8 height 8
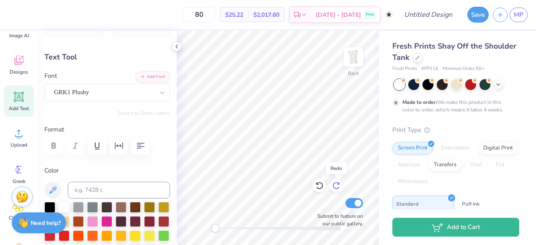
click at [336, 182] on icon at bounding box center [336, 185] width 8 height 8
click at [385, 120] on div "Fresh Prints Shay Off the Shoulder Tank Fresh Prints # FP116 Minimum Order: 50 …" at bounding box center [457, 208] width 157 height 354
type input "0.0"
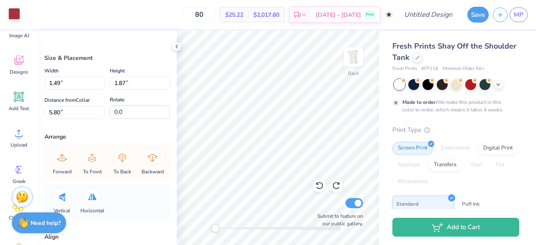
click at [17, 12] on div at bounding box center [14, 14] width 12 height 12
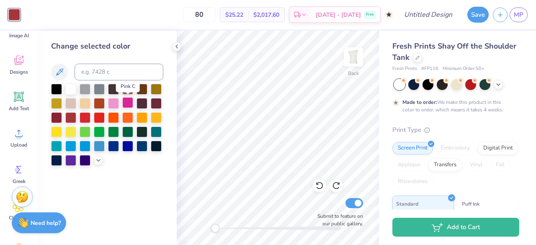
click at [129, 102] on div at bounding box center [127, 102] width 11 height 11
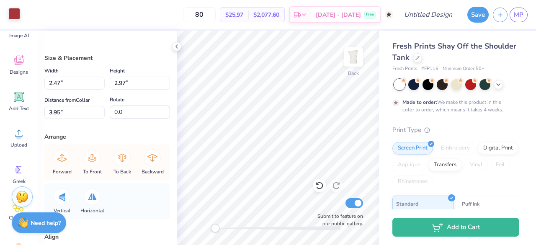
click at [10, 18] on div at bounding box center [14, 14] width 12 height 12
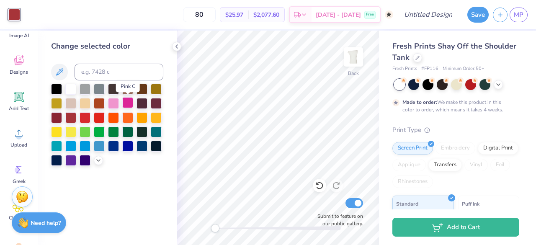
click at [127, 103] on div at bounding box center [127, 102] width 11 height 11
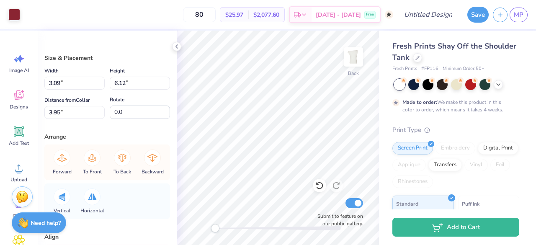
type input "2.77"
type input "3.39"
type input "6.16"
click at [20, 19] on div at bounding box center [14, 14] width 12 height 12
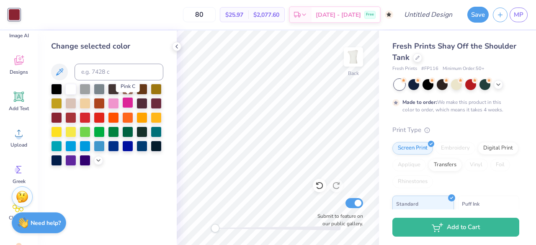
click at [126, 102] on div at bounding box center [127, 102] width 11 height 11
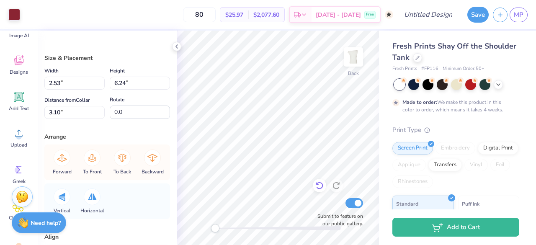
click at [317, 184] on icon at bounding box center [318, 186] width 7 height 8
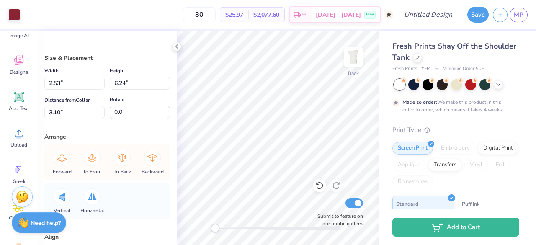
click at [385, 106] on div "Fresh Prints Shay Off the Shoulder Tank Fresh Prints # FP116 Minimum Order: 50 …" at bounding box center [457, 208] width 157 height 354
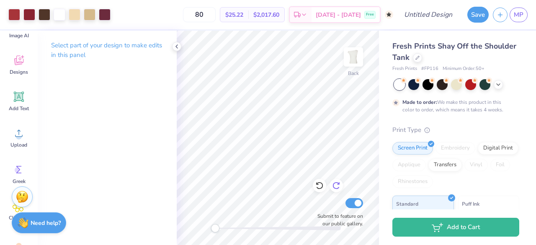
click at [336, 185] on icon at bounding box center [336, 185] width 8 height 8
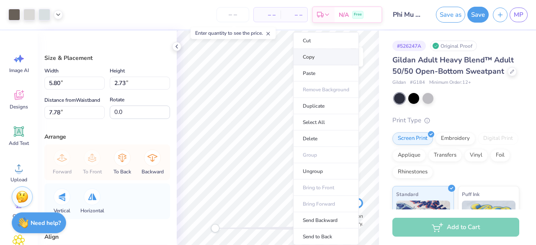
click at [318, 56] on li "Copy" at bounding box center [326, 57] width 66 height 16
click at [380, 93] on div "# 526247A Original Proof Gildan Adult Heavy Blend™ Adult 50/50 Open-Bottom Swea…" at bounding box center [457, 203] width 157 height 344
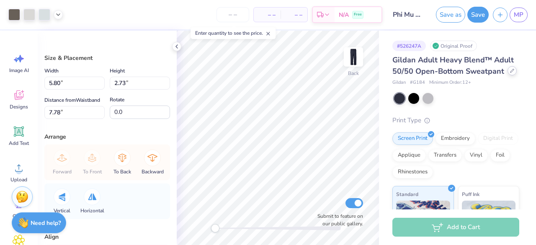
click at [507, 75] on div at bounding box center [511, 70] width 9 height 9
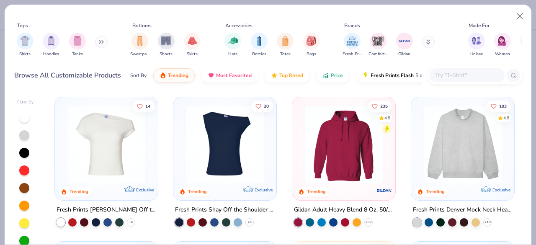
click at [95, 42] on div "Shirts Hoodies Tanks" at bounding box center [62, 44] width 96 height 31
click at [100, 42] on icon at bounding box center [99, 42] width 1 height 3
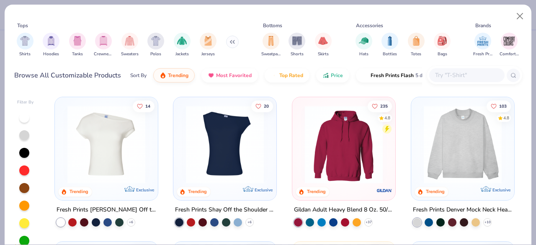
click at [102, 42] on img "filter for Crewnecks" at bounding box center [103, 41] width 9 height 10
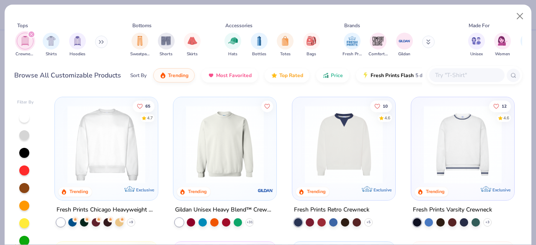
click at [214, 167] on img at bounding box center [225, 144] width 86 height 78
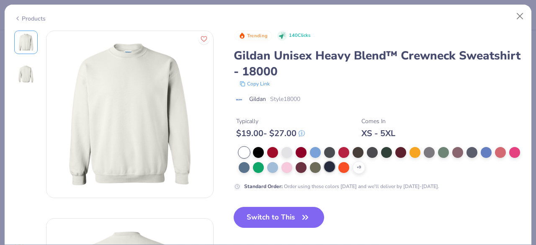
click at [335, 166] on div at bounding box center [329, 166] width 11 height 11
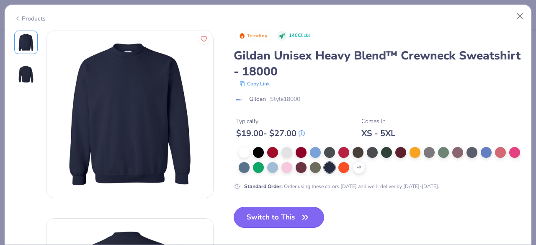
click at [286, 217] on button "Switch to This" at bounding box center [278, 217] width 91 height 21
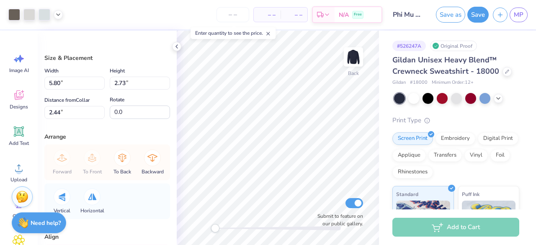
type input "12.94"
type input "6.08"
click at [387, 106] on div "# 526247A Original Proof Gildan Unisex Heavy Blend™ Crewneck Sweatshirt - 18000…" at bounding box center [457, 203] width 157 height 344
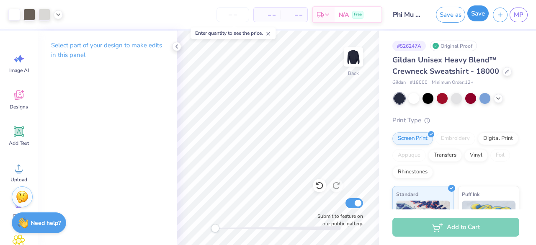
click at [479, 7] on button "Save" at bounding box center [477, 13] width 21 height 16
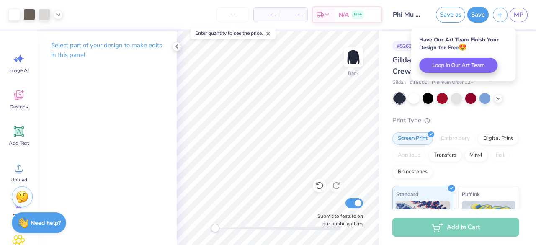
click at [517, 5] on div "Save as Save MP" at bounding box center [483, 14] width 104 height 29
click at [518, 11] on span "MP" at bounding box center [518, 15] width 10 height 10
